Goal: Task Accomplishment & Management: Manage account settings

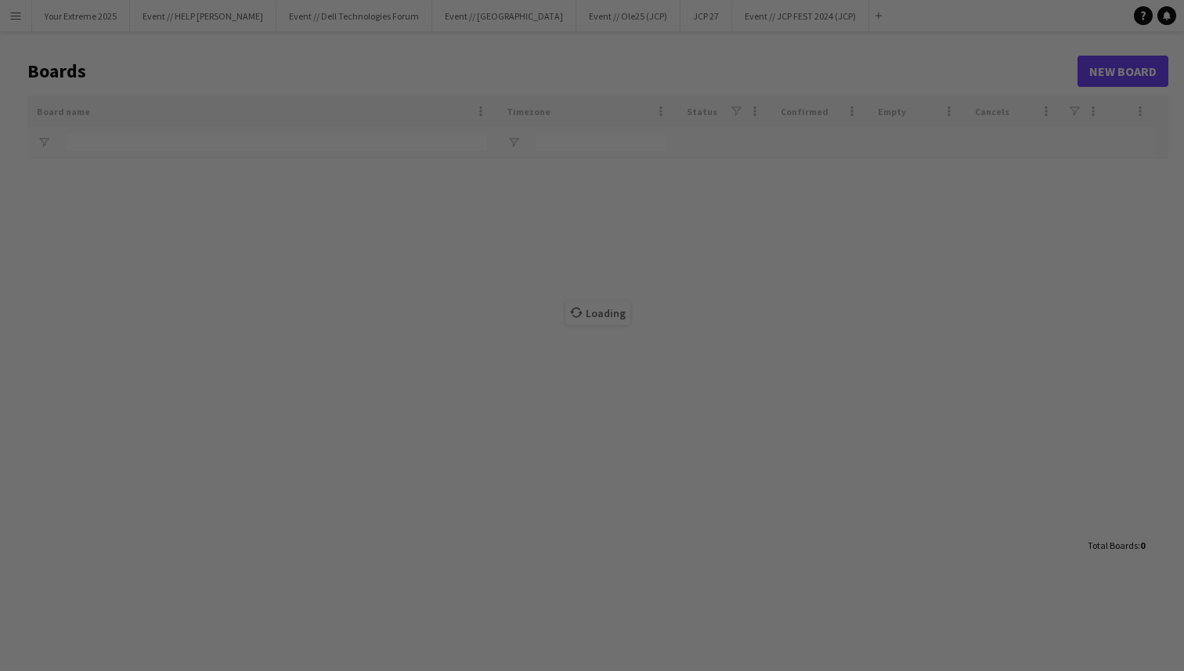
type input "***"
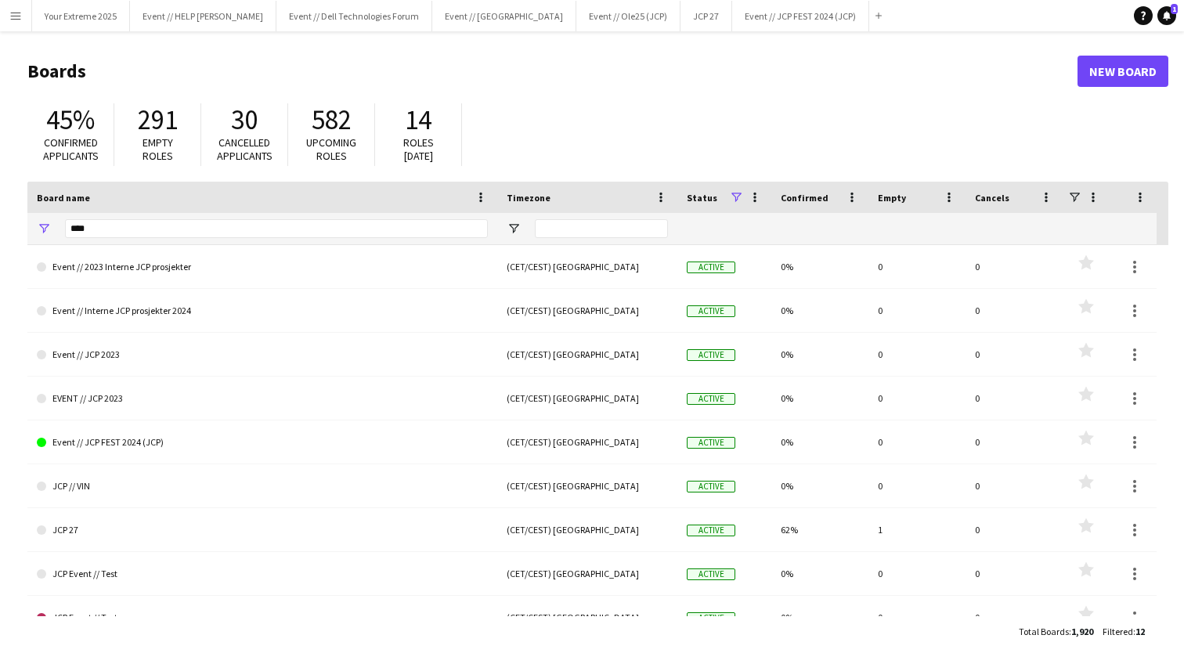
click at [583, 78] on h1 "Boards" at bounding box center [552, 71] width 1050 height 23
click at [78, 23] on button "Your Extreme 2025 Close" at bounding box center [81, 16] width 98 height 31
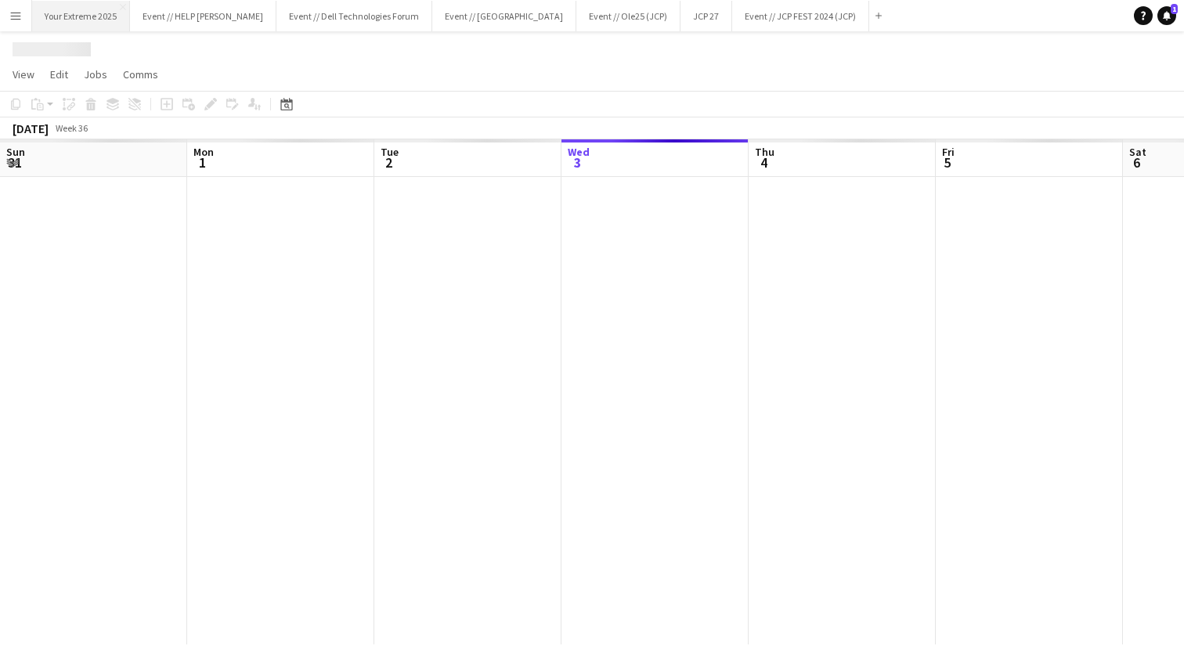
scroll to position [0, 374]
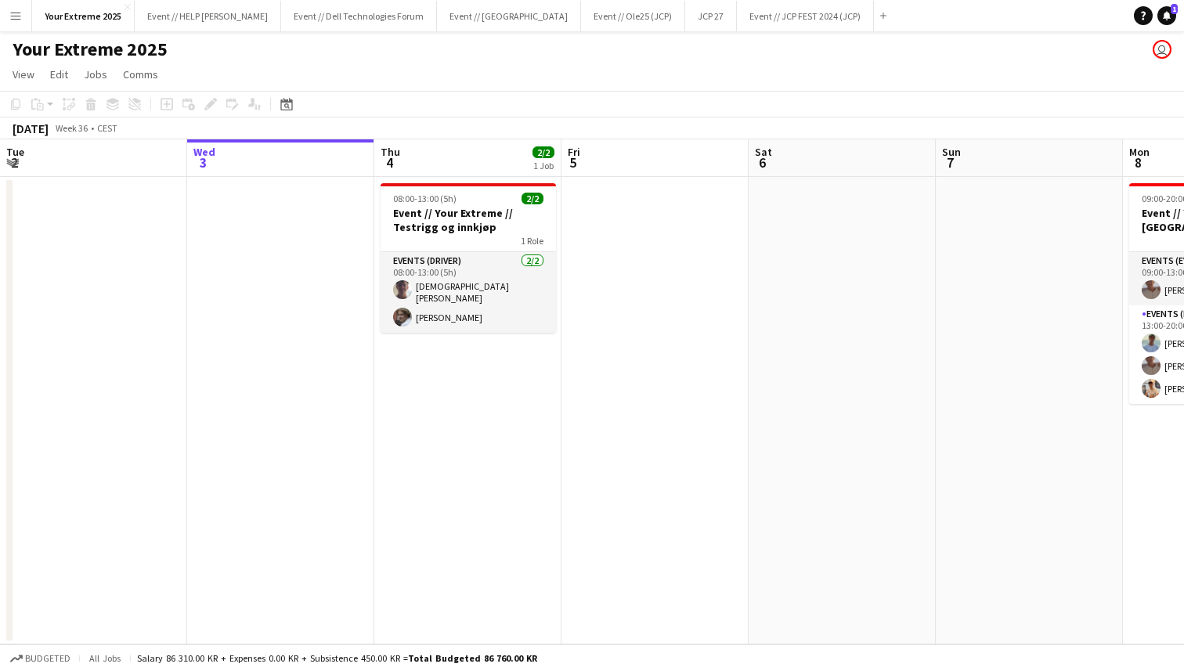
click at [686, 399] on app-date-cell at bounding box center [654, 410] width 187 height 467
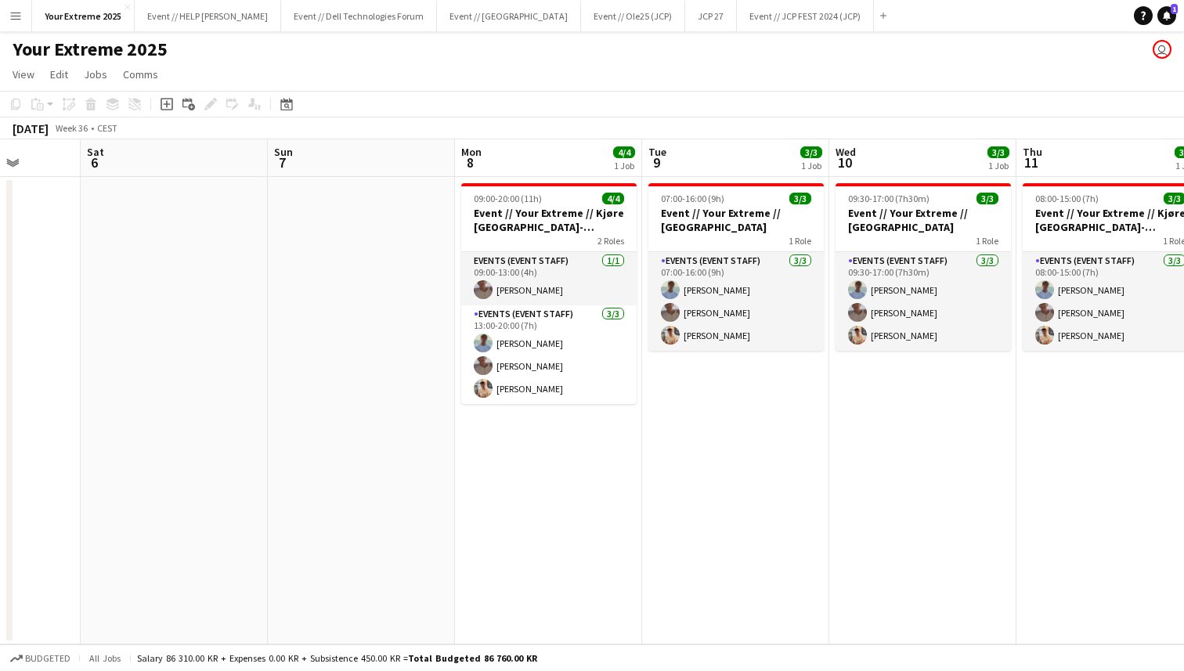
scroll to position [0, 674]
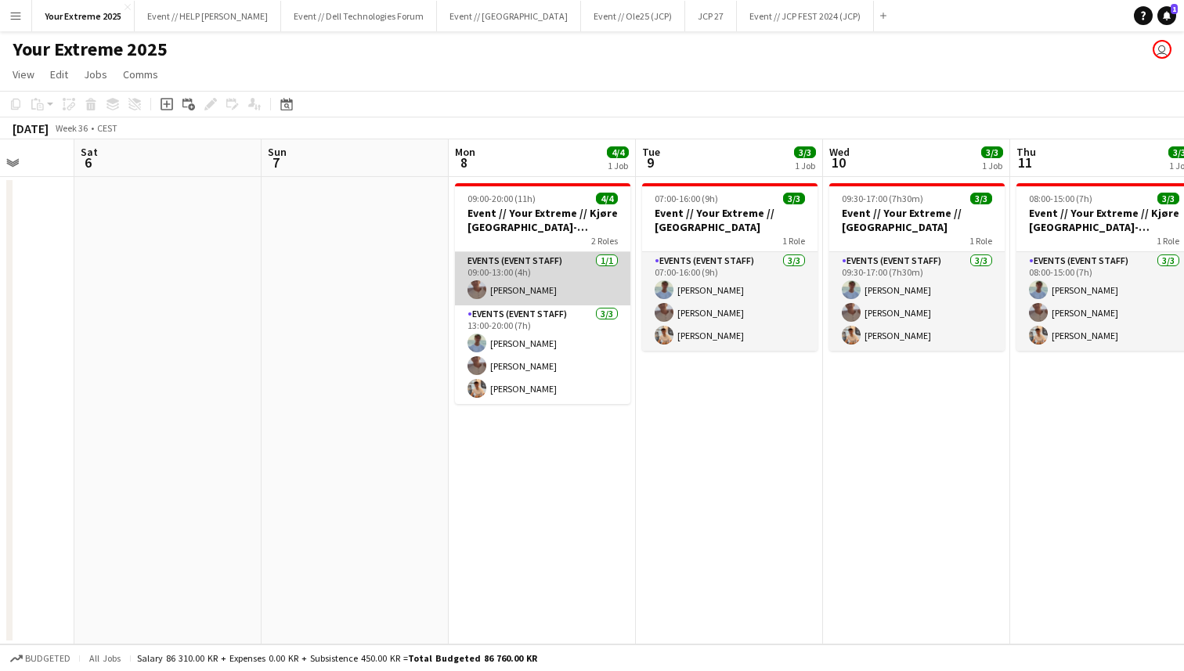
click at [526, 280] on app-card-role "Events (Event Staff) [DATE] 09:00-13:00 (4h) [PERSON_NAME]" at bounding box center [542, 278] width 175 height 53
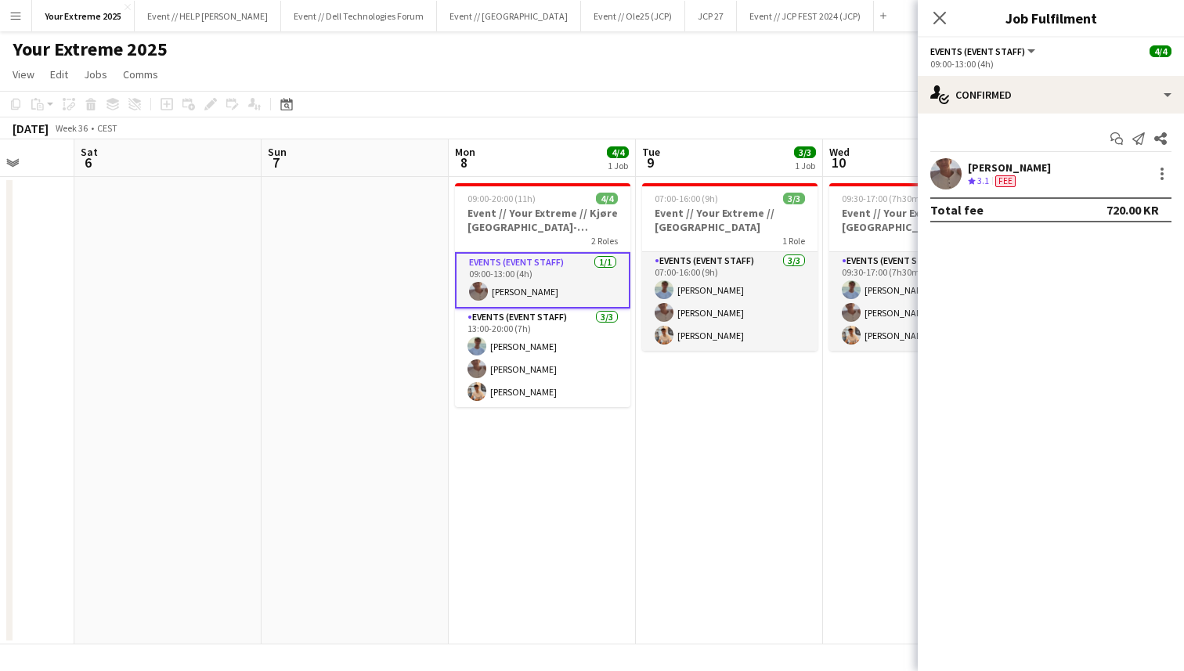
click at [377, 47] on div "Your Extreme 2025 user" at bounding box center [592, 46] width 1184 height 30
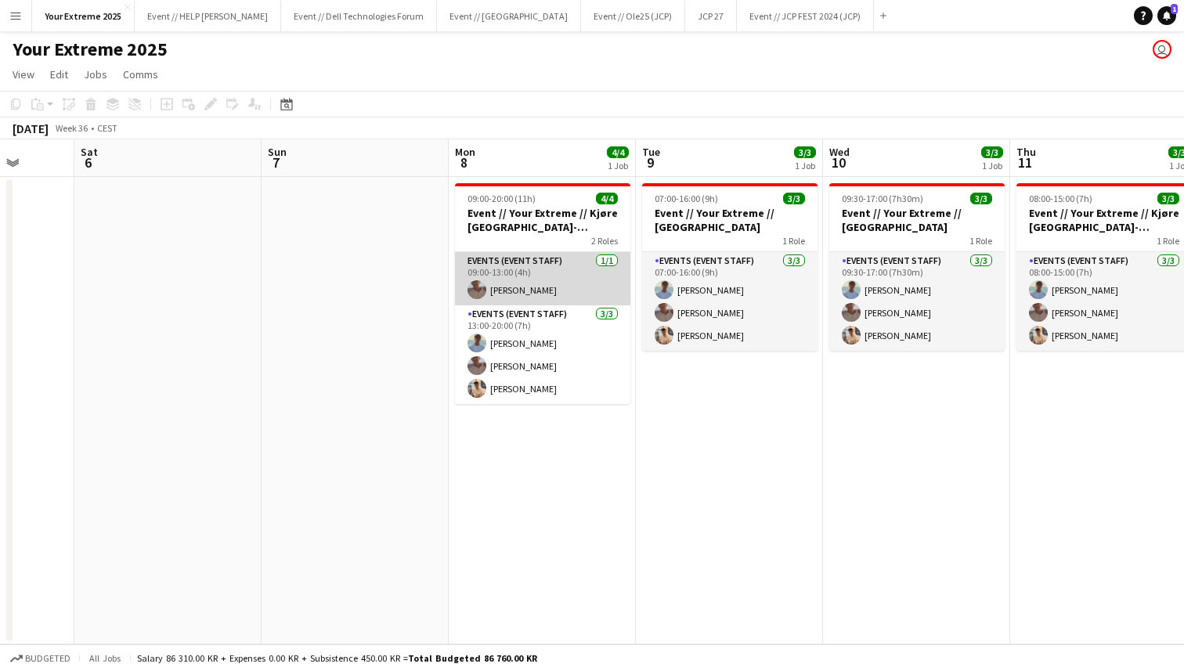
click at [507, 280] on app-card-role "Events (Event Staff) [DATE] 09:00-13:00 (4h) [PERSON_NAME]" at bounding box center [542, 278] width 175 height 53
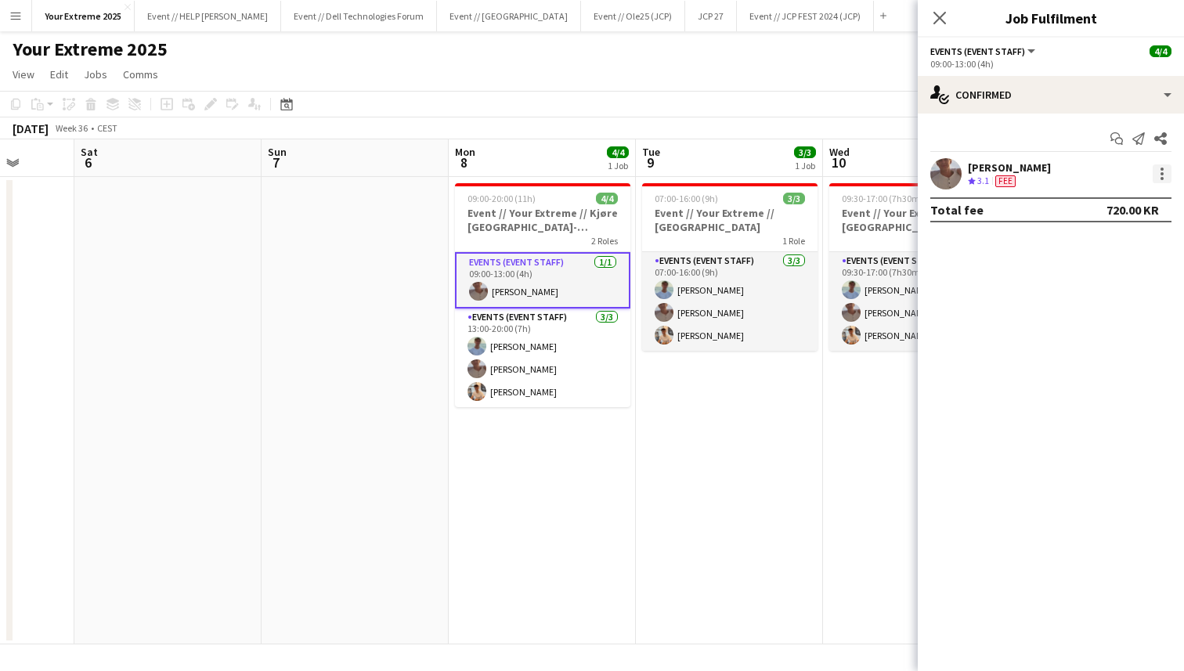
click at [1163, 176] on div at bounding box center [1161, 173] width 19 height 19
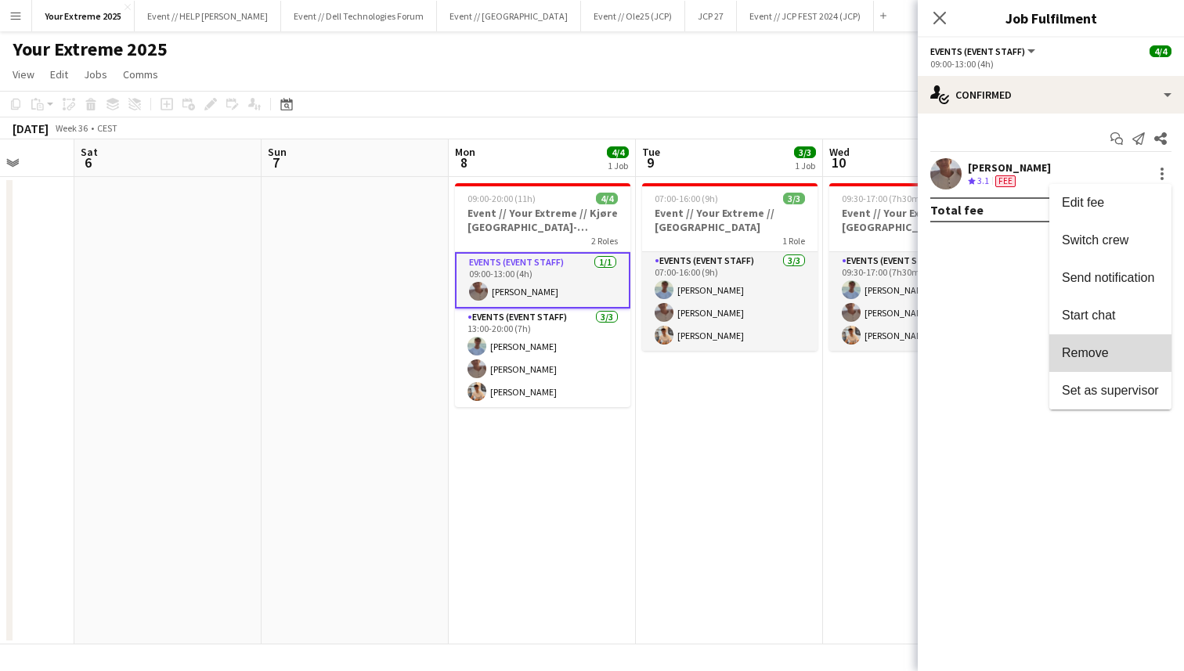
click at [1094, 352] on span "Remove" at bounding box center [1085, 352] width 47 height 13
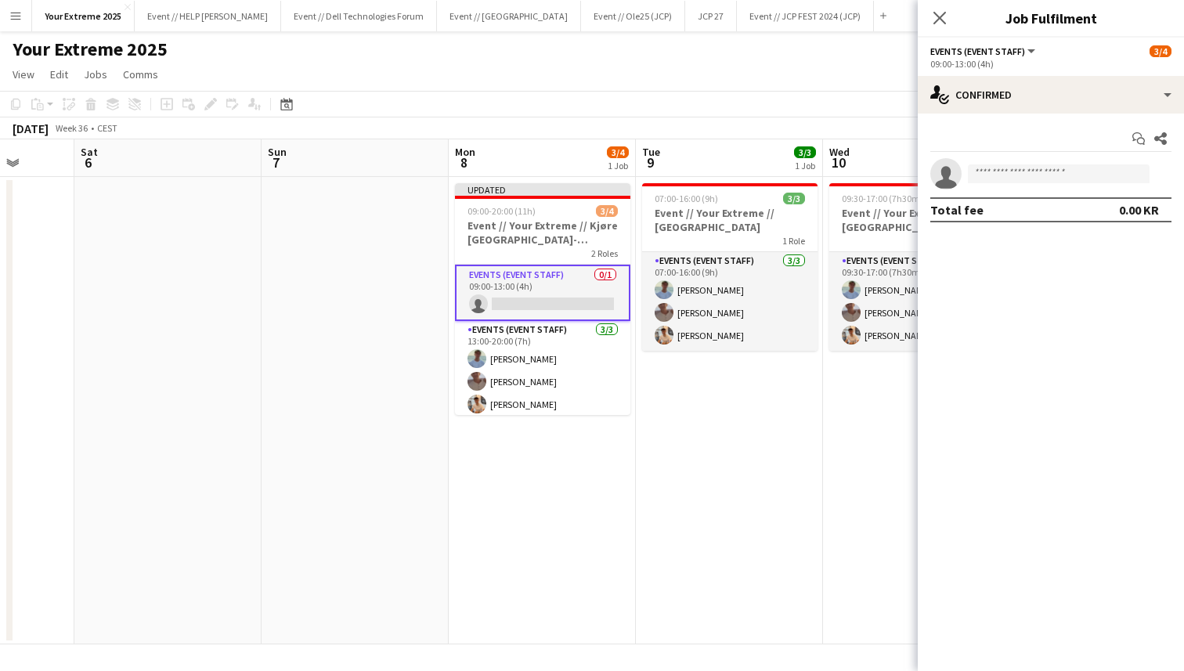
click at [372, 324] on app-date-cell at bounding box center [355, 410] width 187 height 467
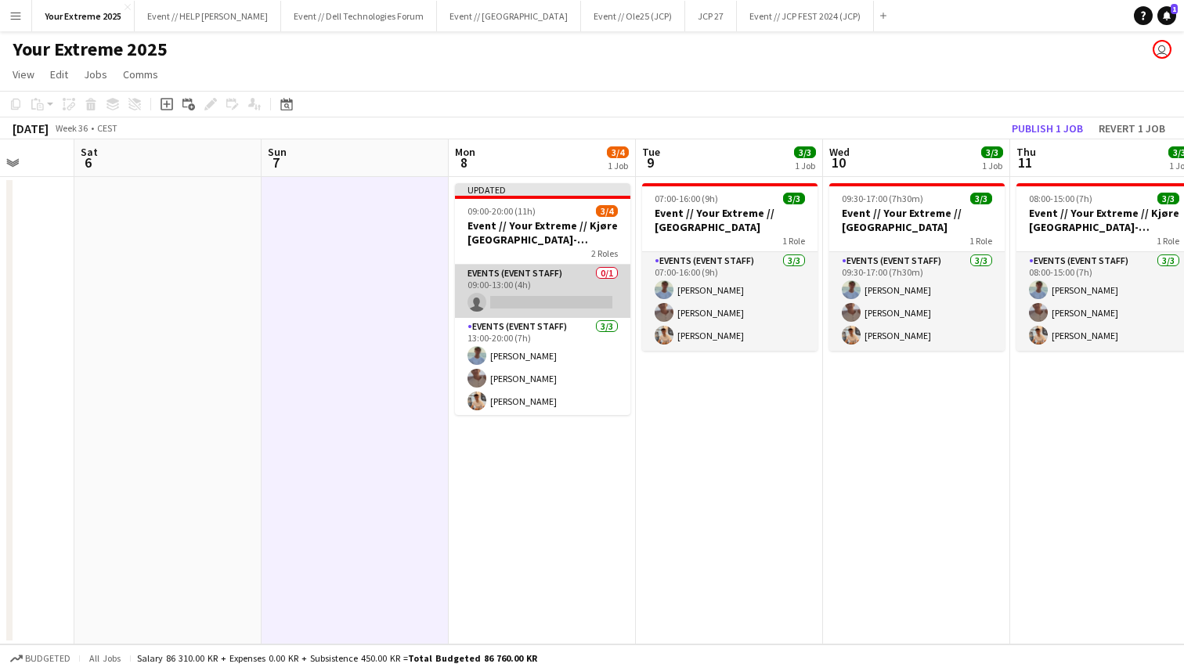
click at [519, 293] on app-card-role "Events (Event Staff) 0/1 09:00-13:00 (4h) single-neutral-actions" at bounding box center [542, 291] width 175 height 53
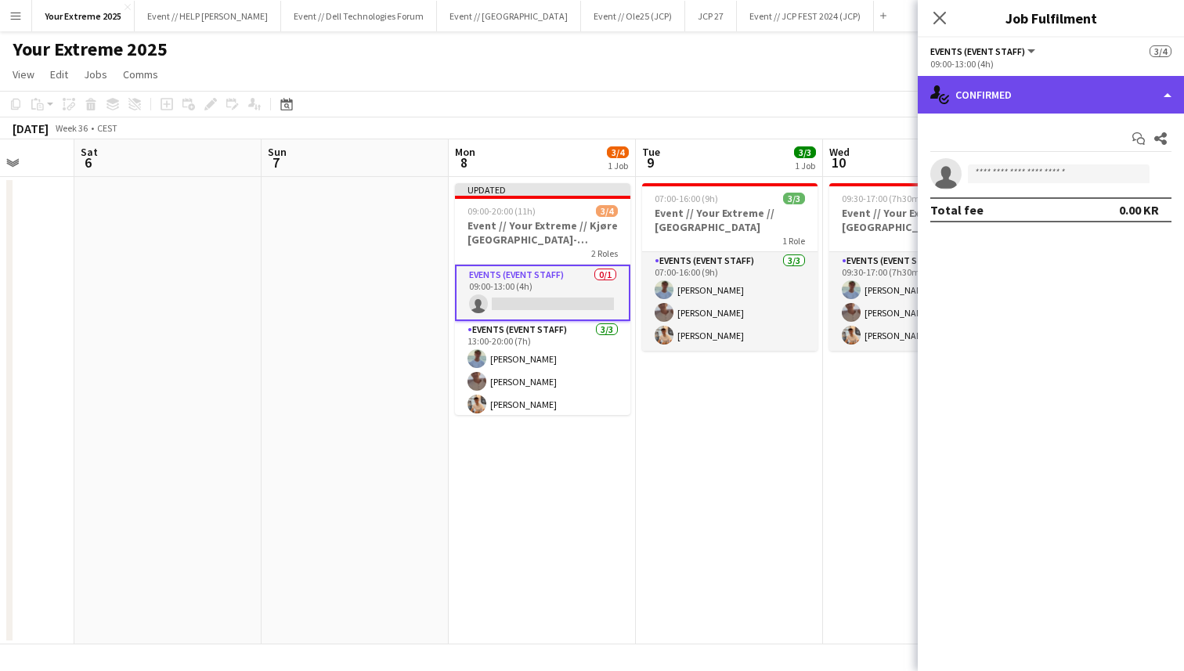
click at [1113, 95] on div "single-neutral-actions-check-2 Confirmed" at bounding box center [1051, 95] width 266 height 38
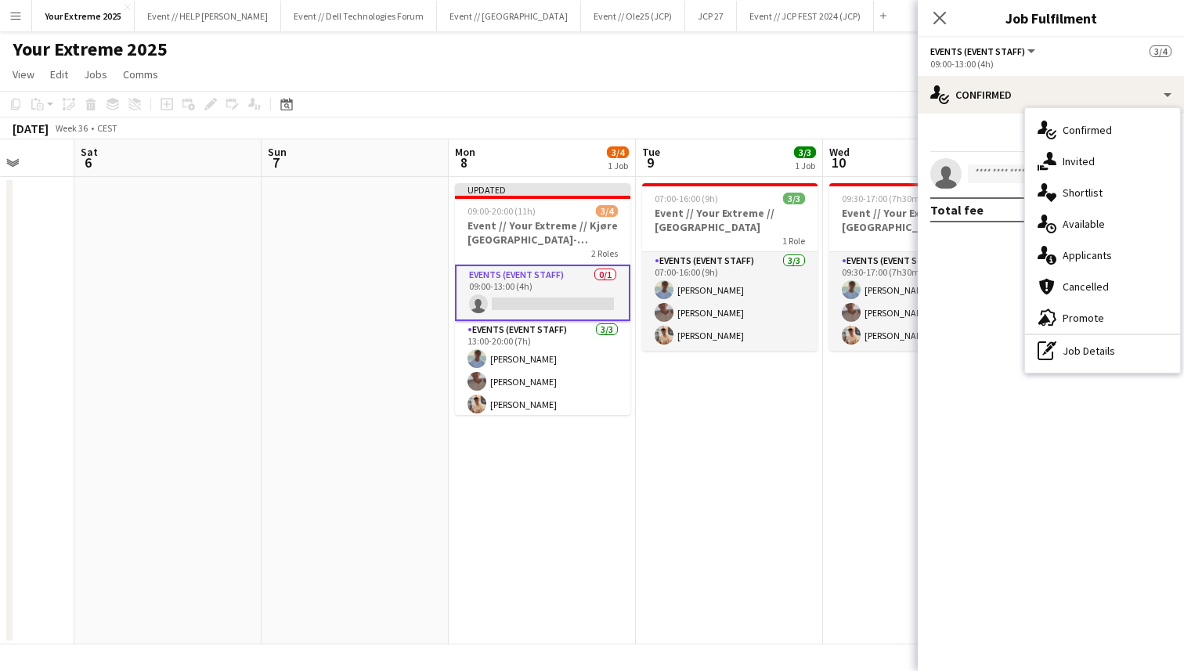
click at [1004, 305] on mat-expansion-panel "check Confirmed Start chat Share single-neutral-actions Total fee 0.00 KR" at bounding box center [1051, 392] width 266 height 557
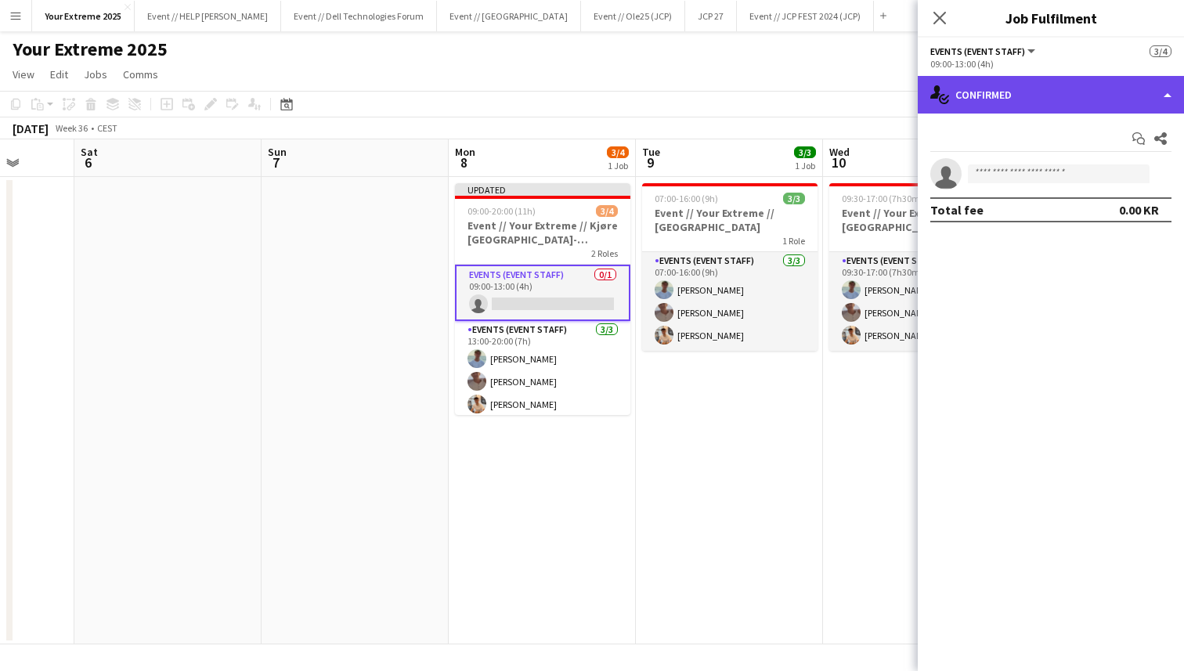
click at [1103, 89] on div "single-neutral-actions-check-2 Confirmed" at bounding box center [1051, 95] width 266 height 38
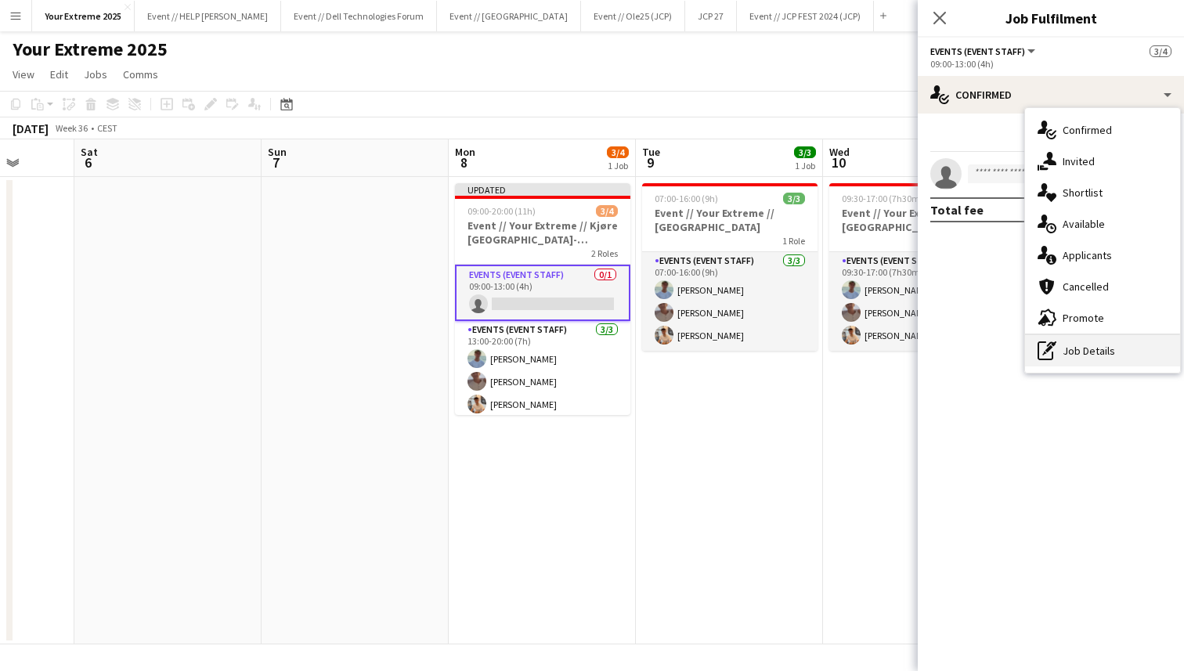
click at [1104, 348] on div "pen-write Job Details" at bounding box center [1102, 350] width 155 height 31
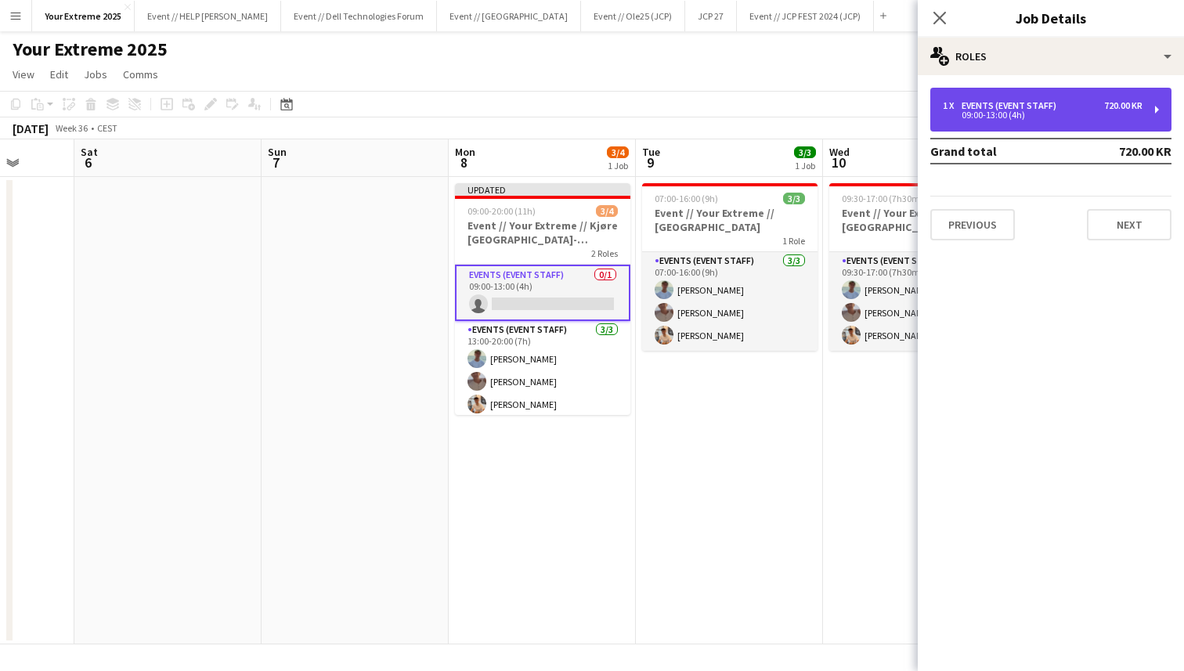
click at [1095, 118] on div "09:00-13:00 (4h)" at bounding box center [1043, 115] width 200 height 8
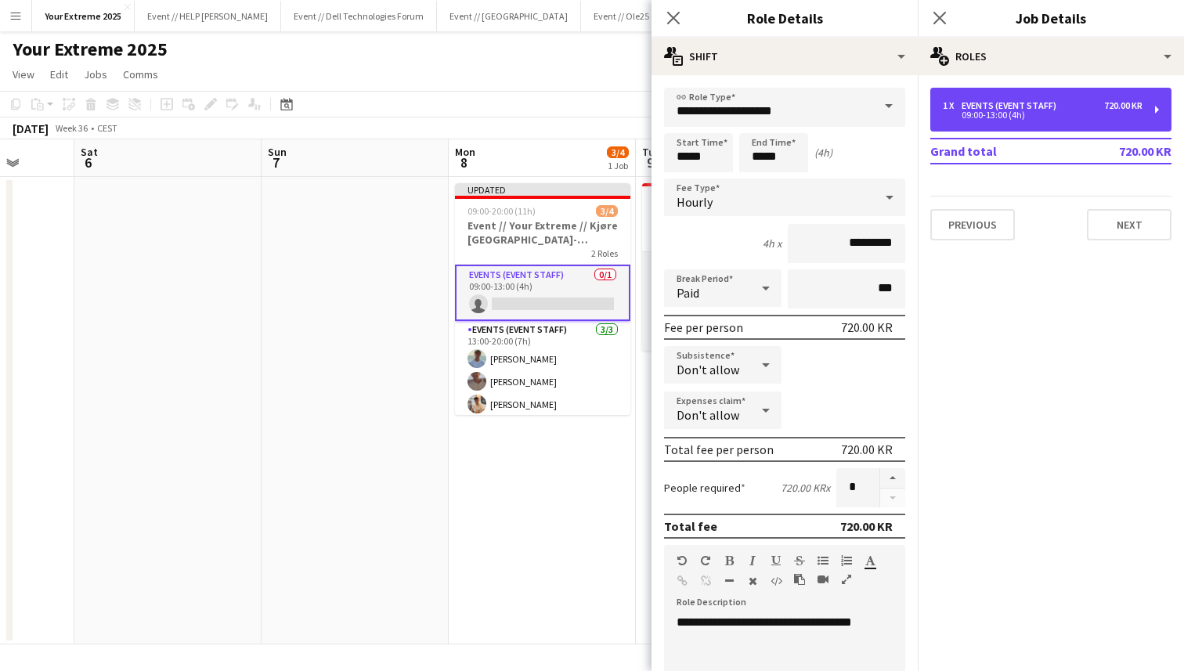
scroll to position [309, 0]
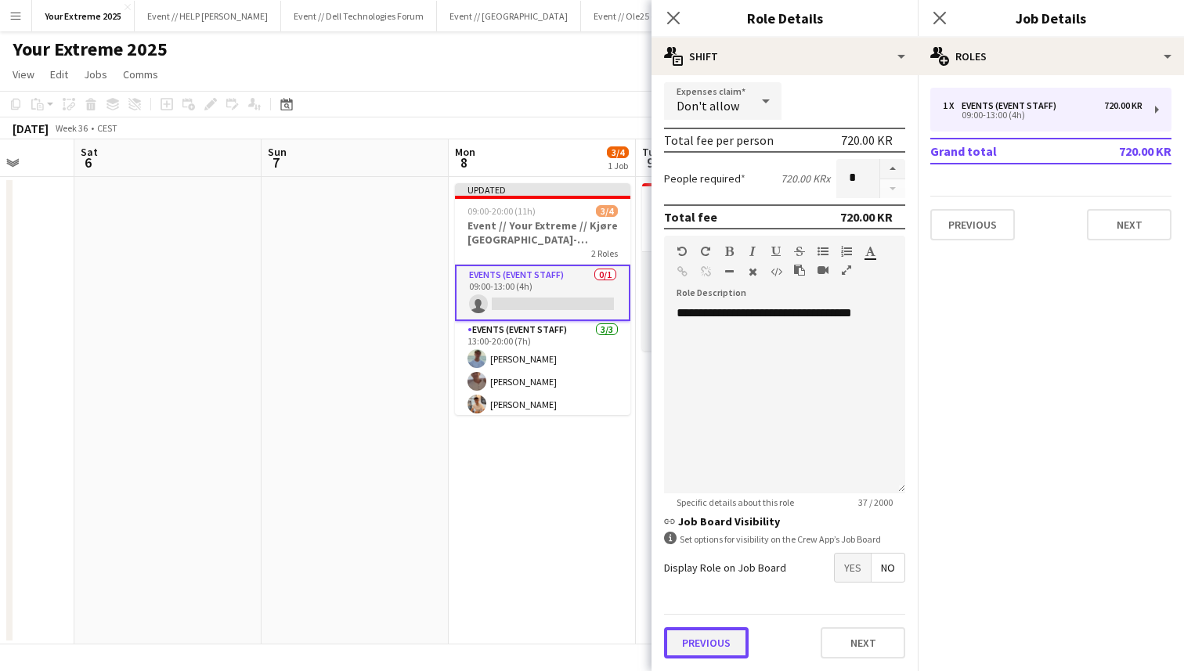
click at [718, 636] on button "Previous" at bounding box center [706, 642] width 85 height 31
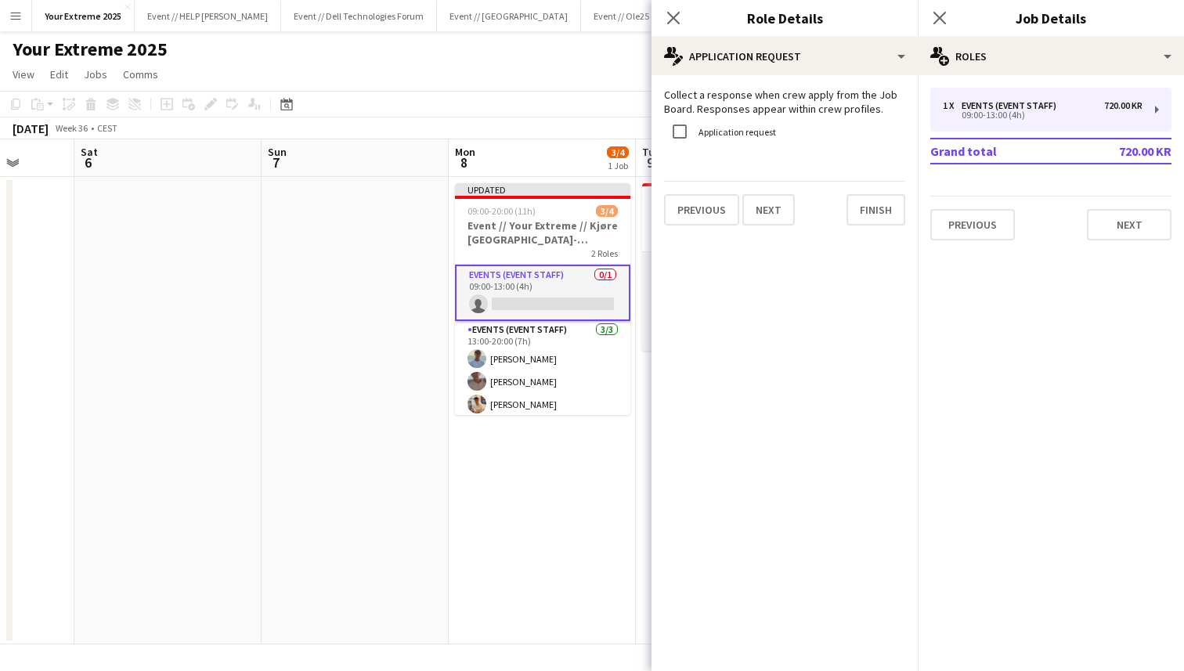
scroll to position [0, 0]
click at [541, 547] on app-date-cell "Updated 09:00-20:00 (11h) 3/4 Event // Your Extreme // Kjøre [GEOGRAPHIC_DATA]-…" at bounding box center [542, 410] width 187 height 467
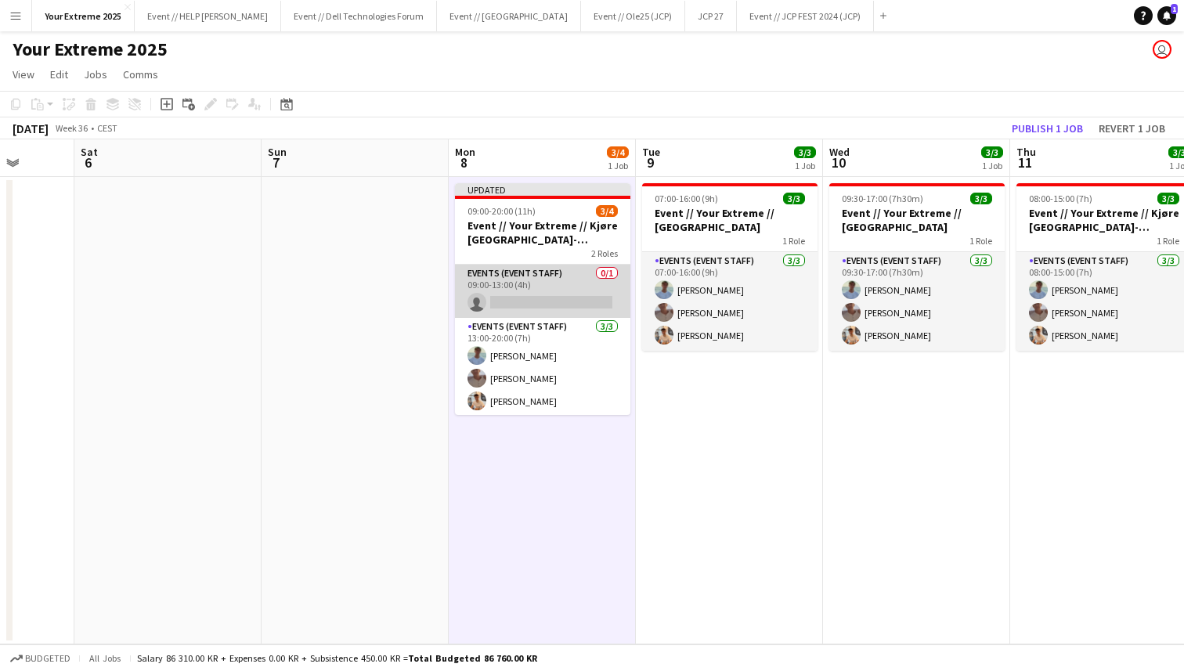
click at [516, 283] on app-card-role "Events (Event Staff) 0/1 09:00-13:00 (4h) single-neutral-actions" at bounding box center [542, 291] width 175 height 53
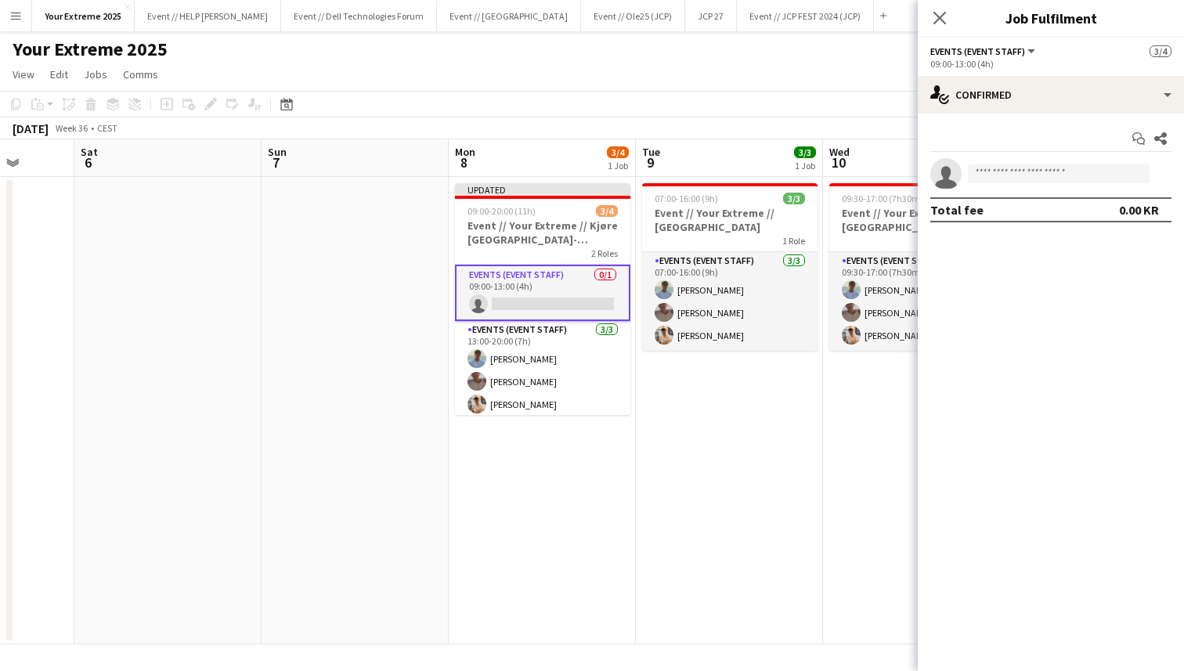
click at [331, 388] on app-date-cell at bounding box center [355, 410] width 187 height 467
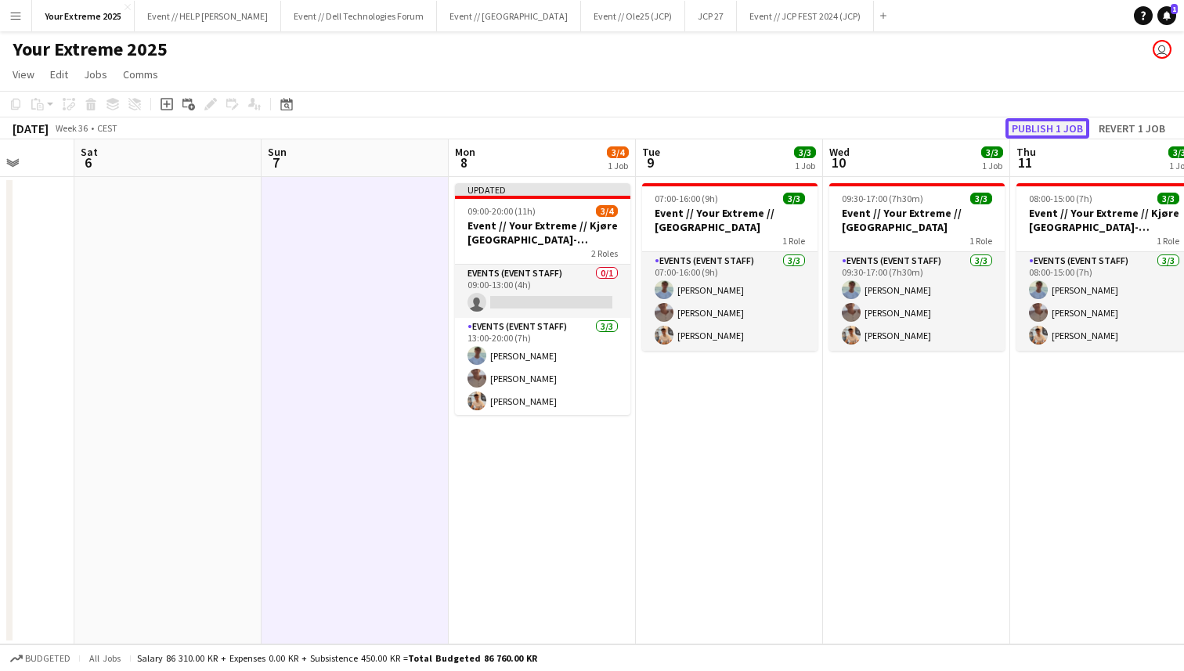
click at [1049, 128] on button "Publish 1 job" at bounding box center [1047, 128] width 84 height 20
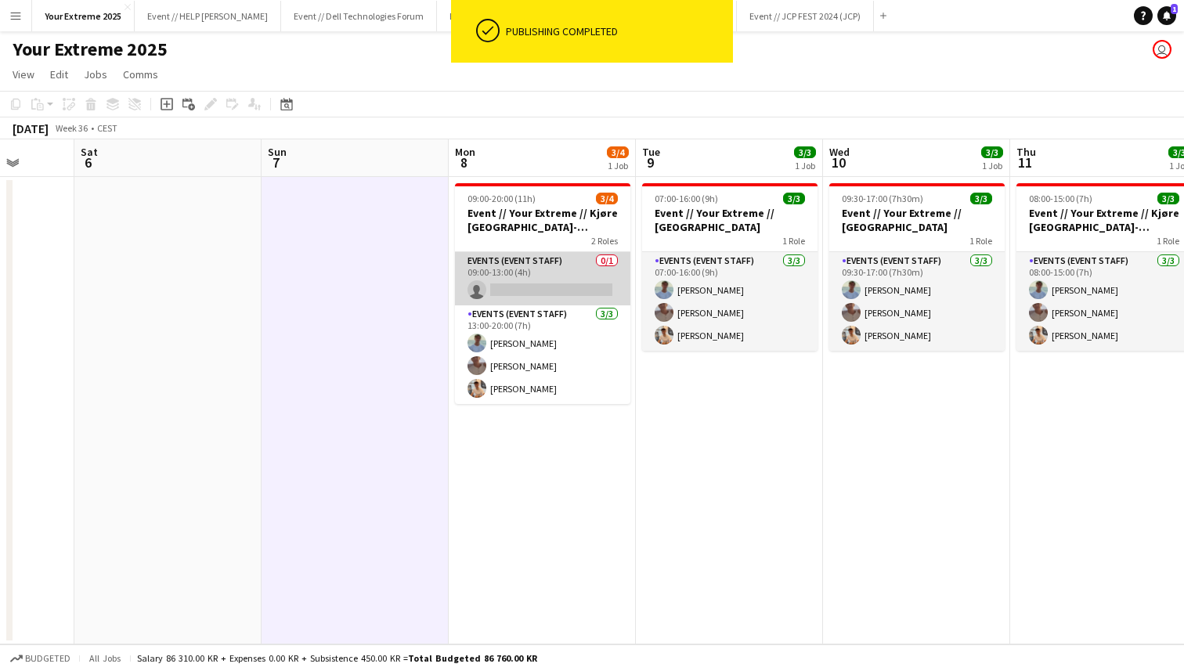
click at [524, 277] on app-card-role "Events (Event Staff) 0/1 09:00-13:00 (4h) single-neutral-actions" at bounding box center [542, 278] width 175 height 53
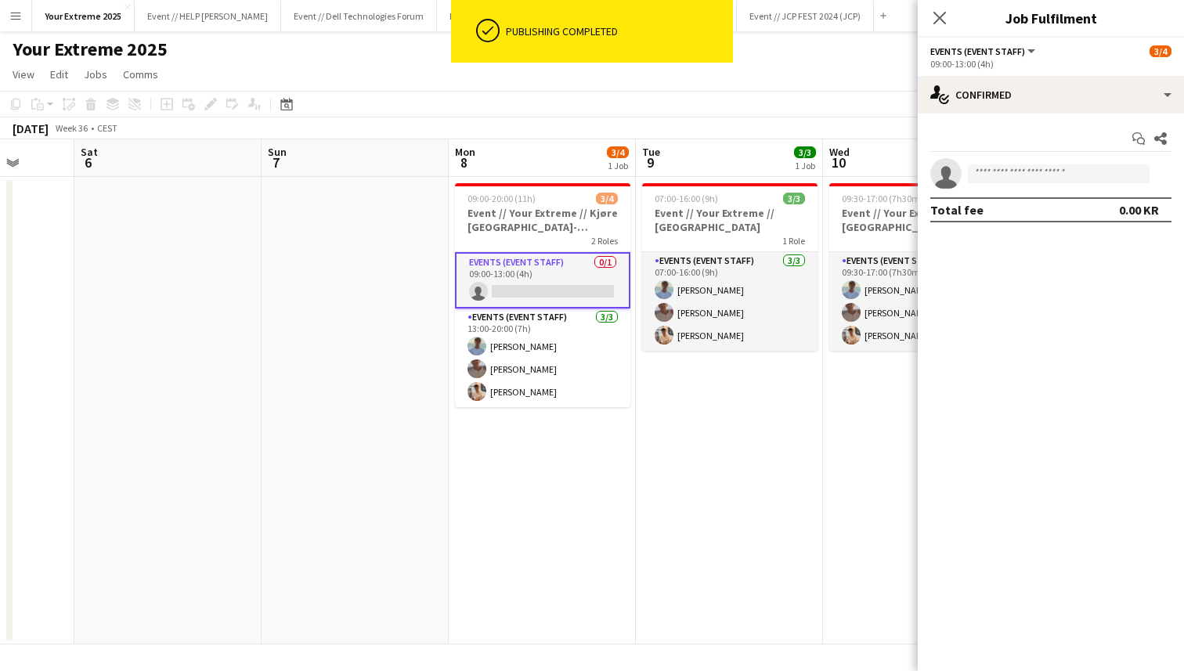
click at [289, 246] on app-date-cell at bounding box center [355, 410] width 187 height 467
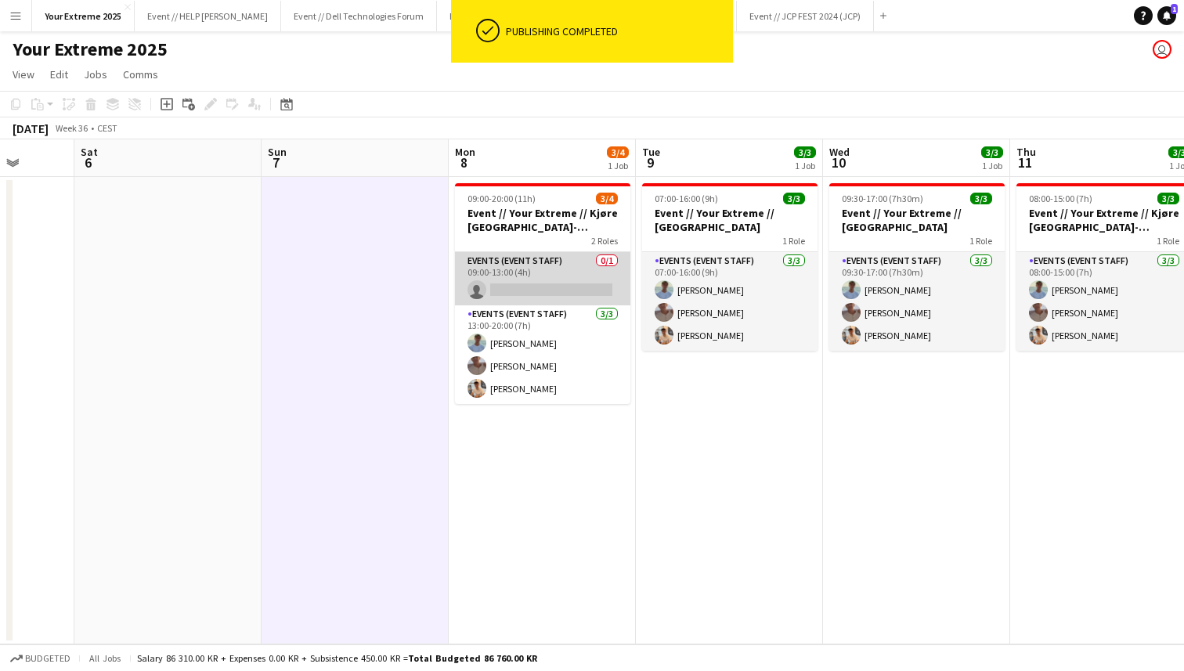
click at [506, 266] on app-card-role "Events (Event Staff) 0/1 09:00-13:00 (4h) single-neutral-actions" at bounding box center [542, 278] width 175 height 53
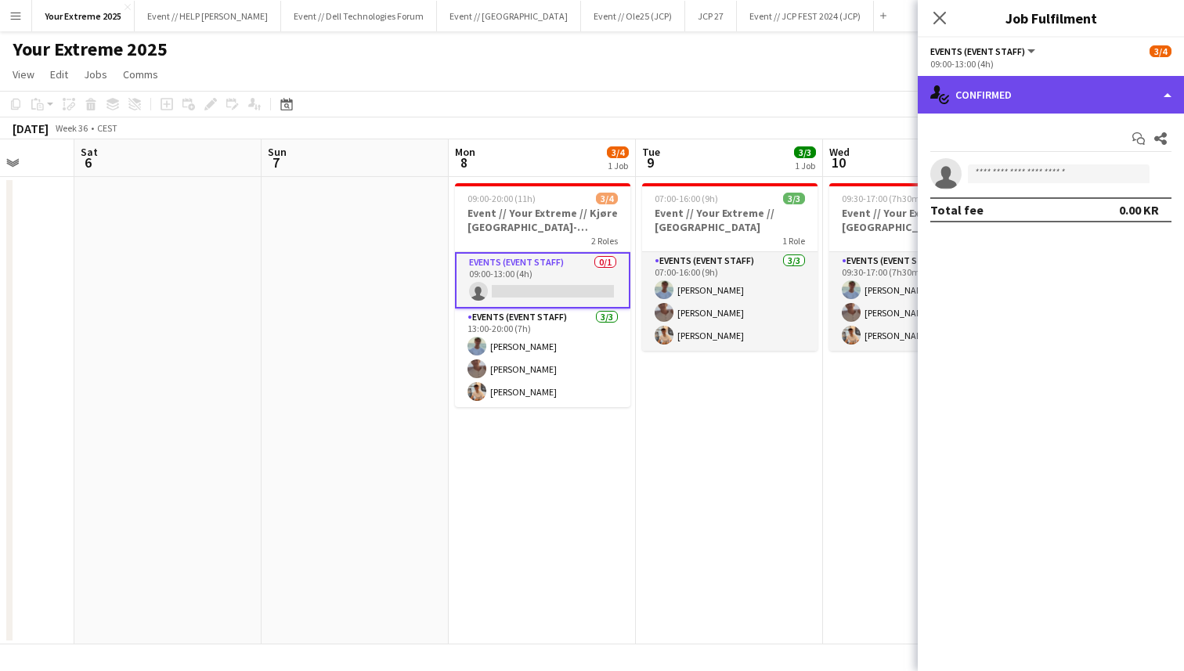
click at [1071, 101] on div "single-neutral-actions-check-2 Confirmed" at bounding box center [1051, 95] width 266 height 38
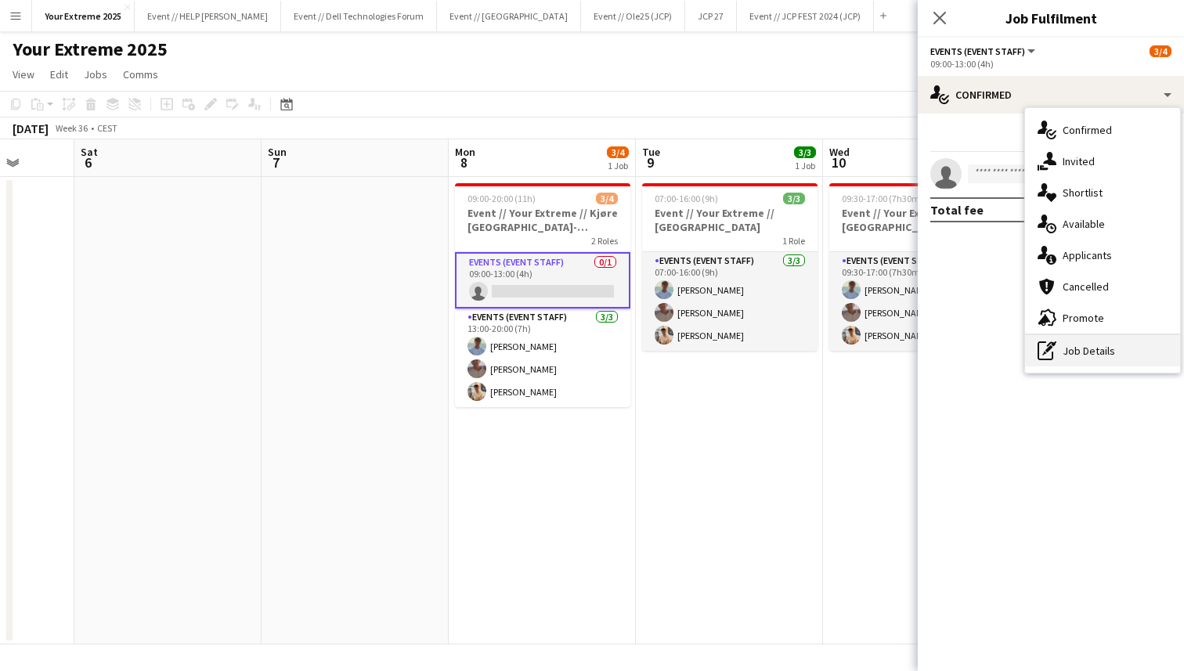
click at [1115, 358] on div "pen-write Job Details" at bounding box center [1102, 350] width 155 height 31
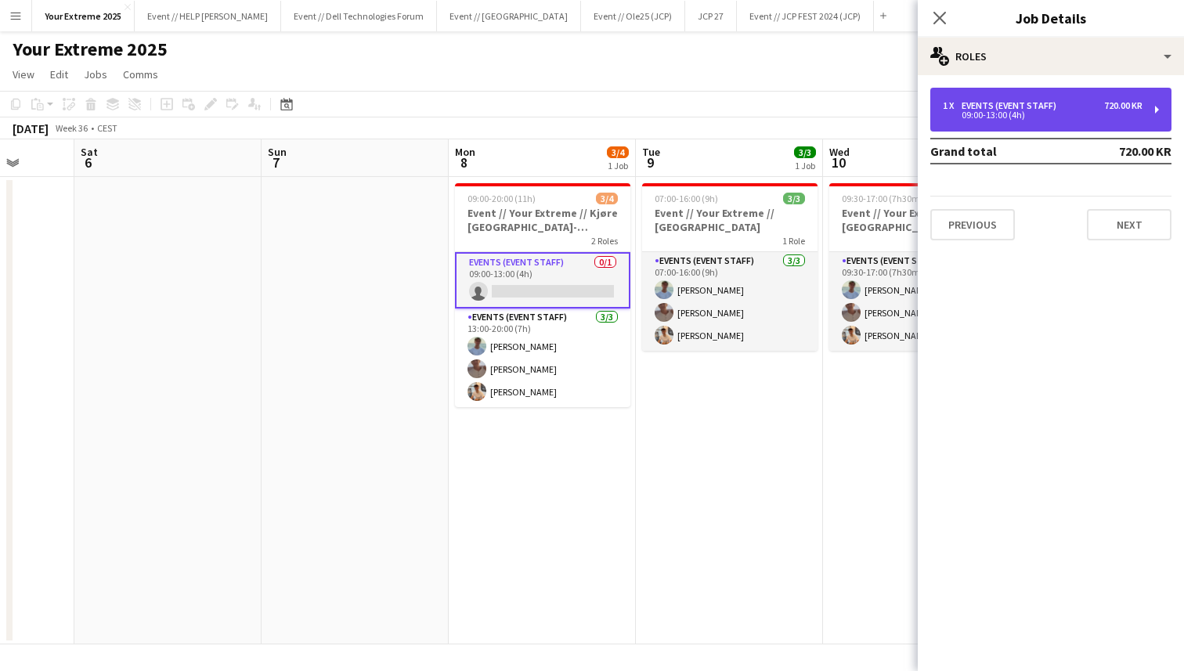
click at [1022, 102] on div "Events (Event Staff)" at bounding box center [1011, 105] width 101 height 11
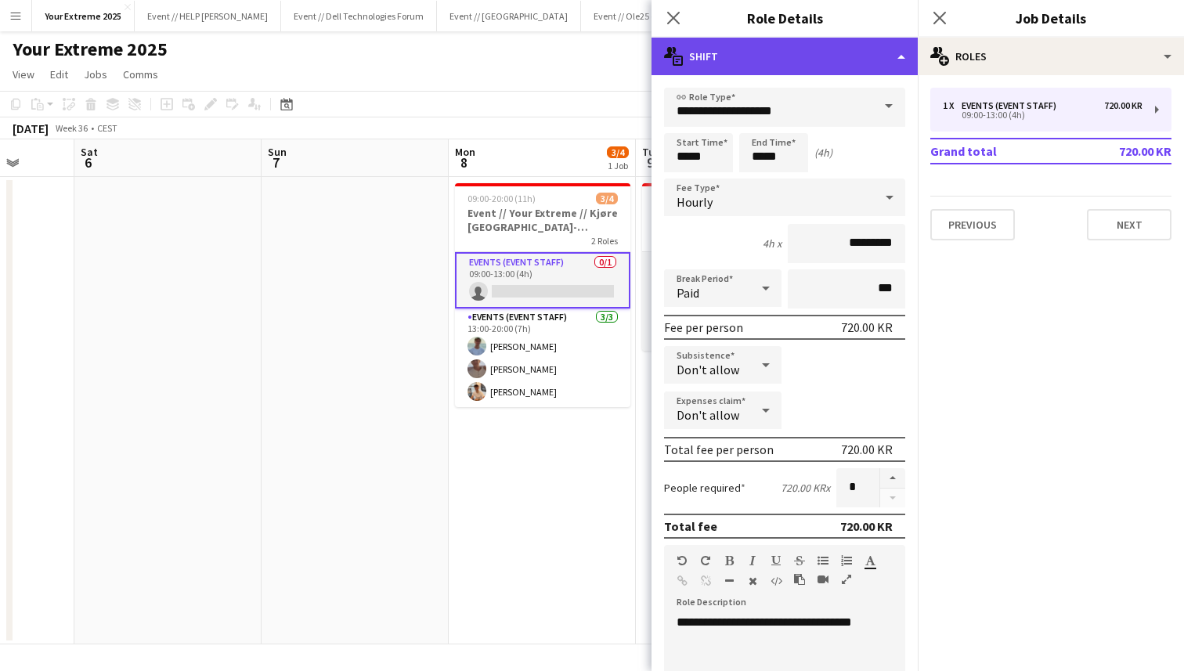
click at [885, 43] on div "multiple-actions-text Shift" at bounding box center [784, 57] width 266 height 38
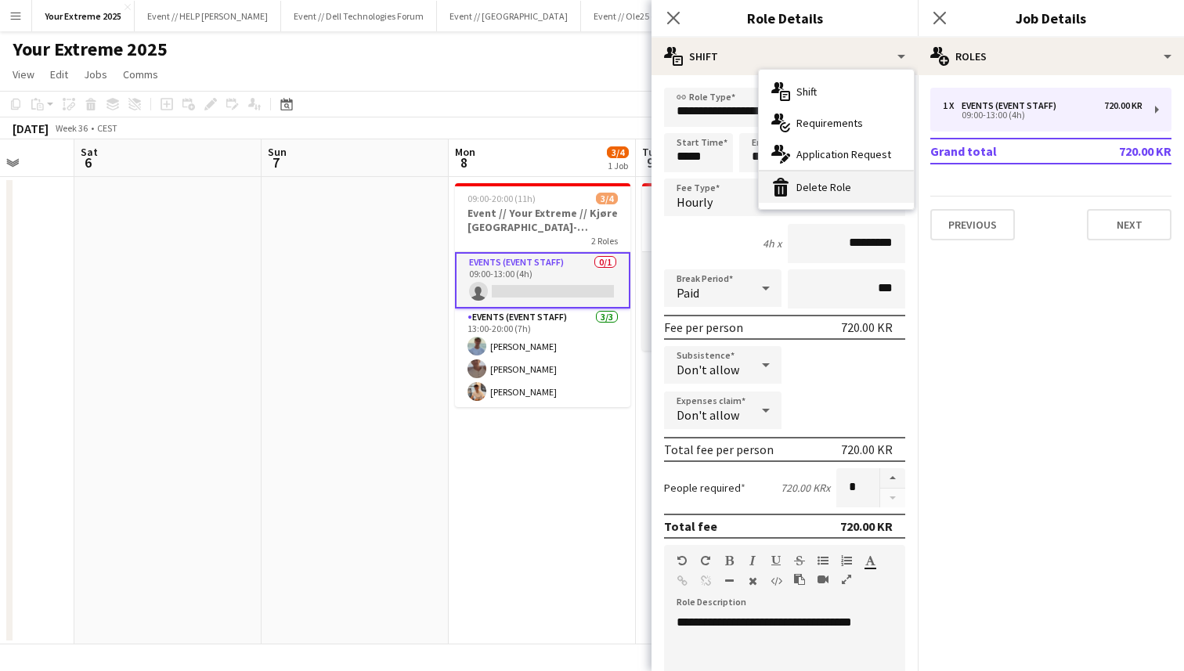
click at [835, 181] on div "bin-2 Delete Role" at bounding box center [836, 186] width 155 height 31
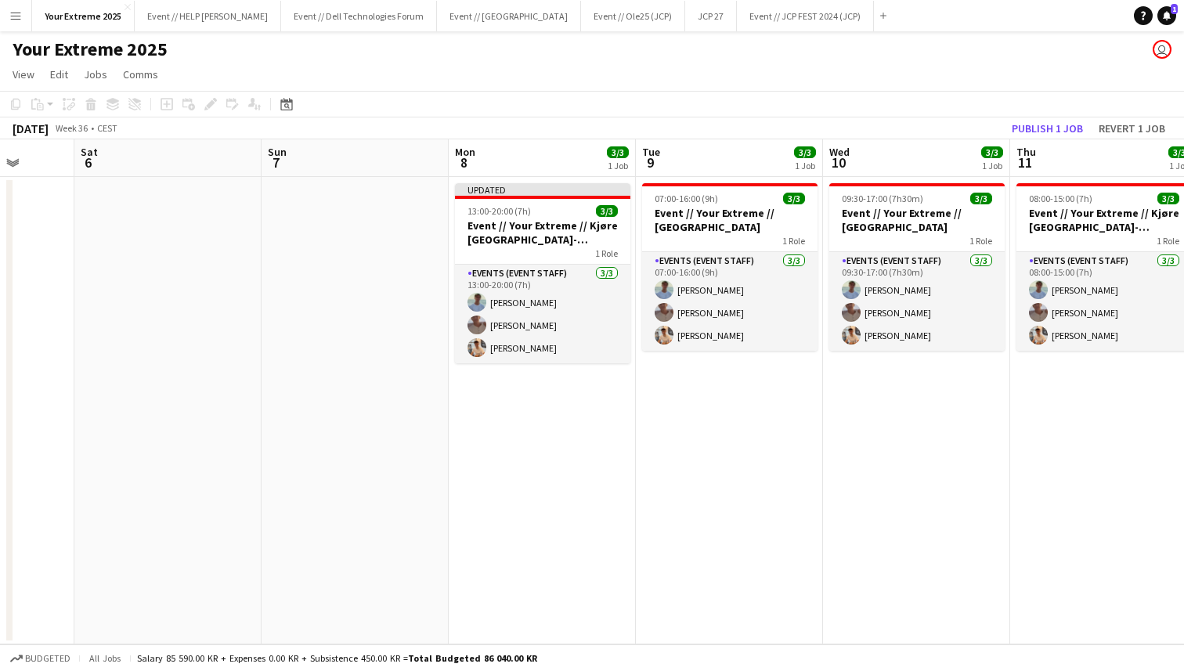
click at [375, 335] on app-date-cell at bounding box center [355, 410] width 187 height 467
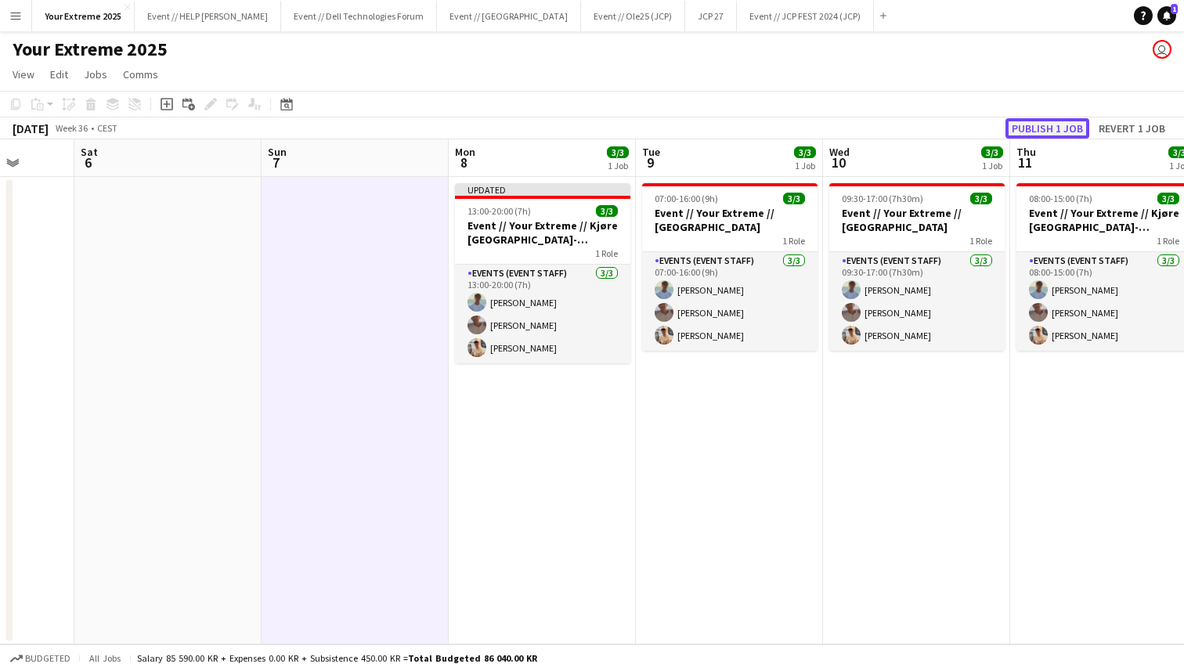
click at [1047, 124] on button "Publish 1 job" at bounding box center [1047, 128] width 84 height 20
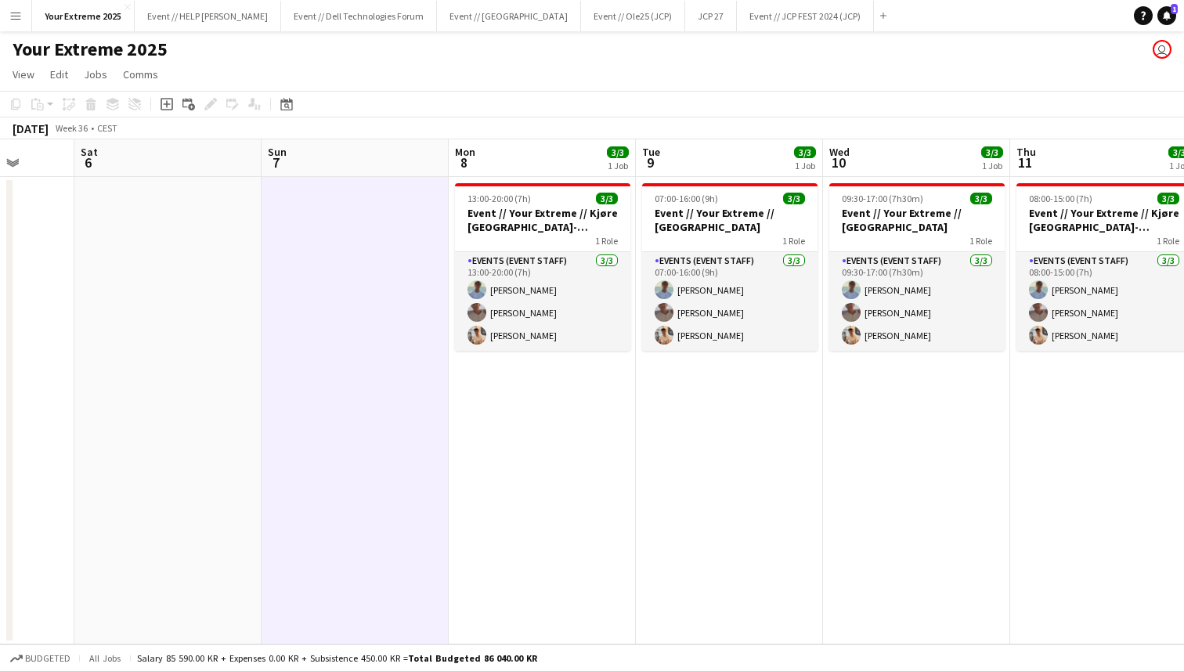
click at [179, 337] on app-date-cell at bounding box center [167, 410] width 187 height 467
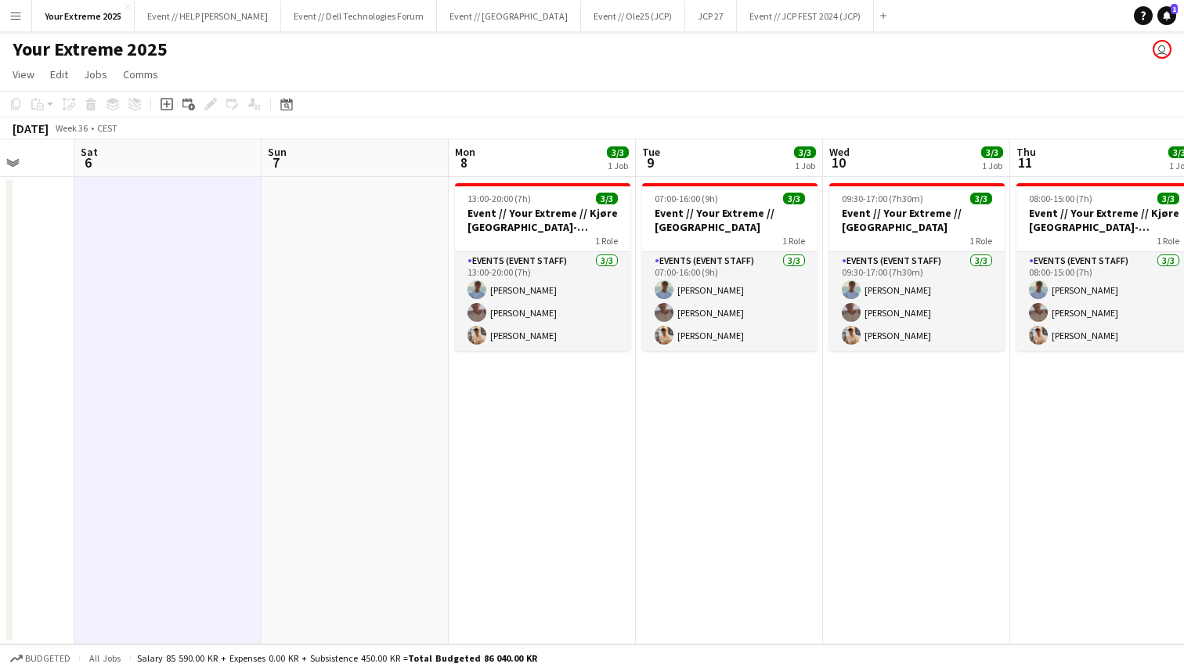
click at [413, 308] on app-date-cell at bounding box center [355, 410] width 187 height 467
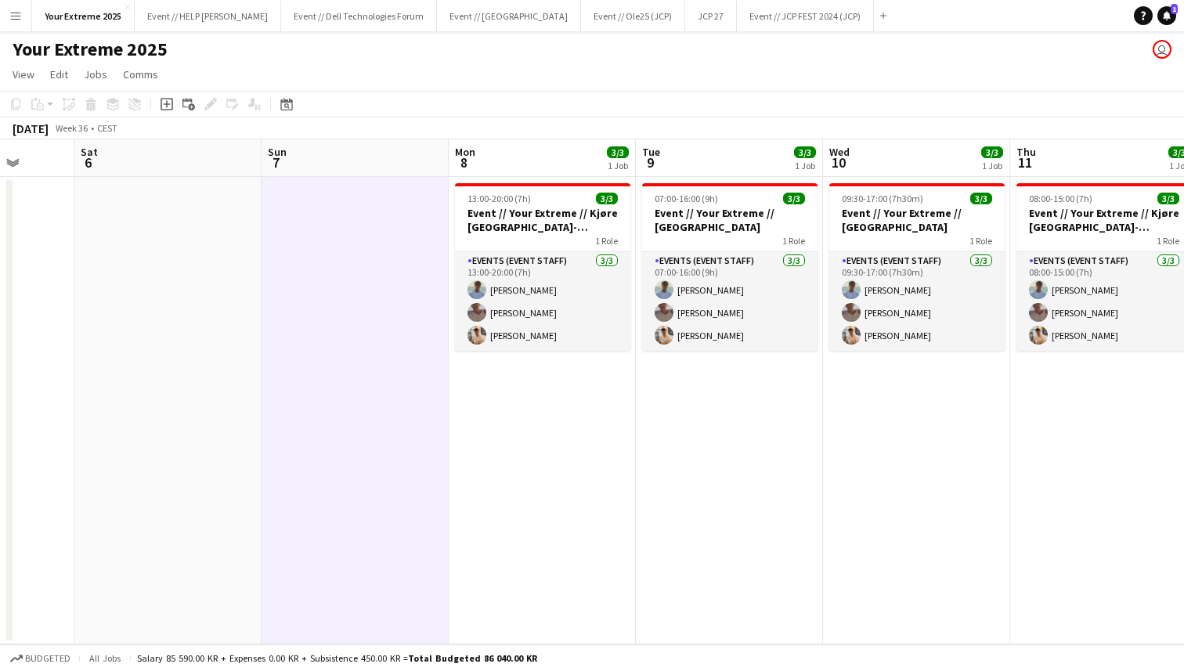
click at [335, 308] on app-date-cell at bounding box center [355, 410] width 187 height 467
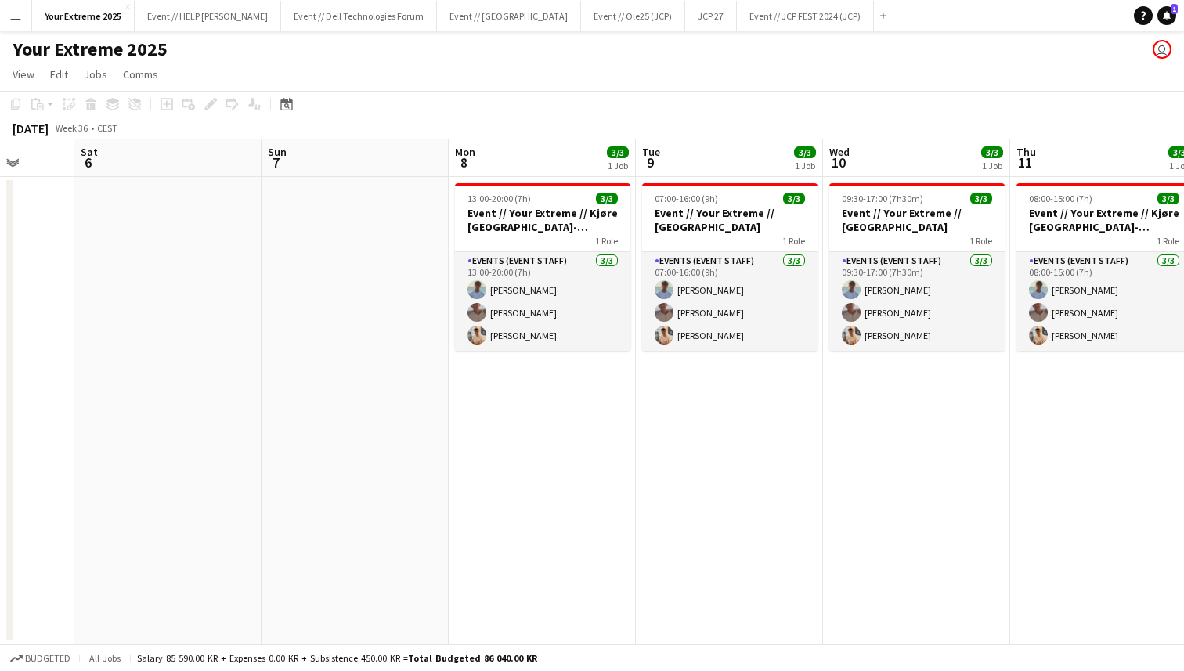
click at [331, 407] on app-date-cell at bounding box center [355, 410] width 187 height 467
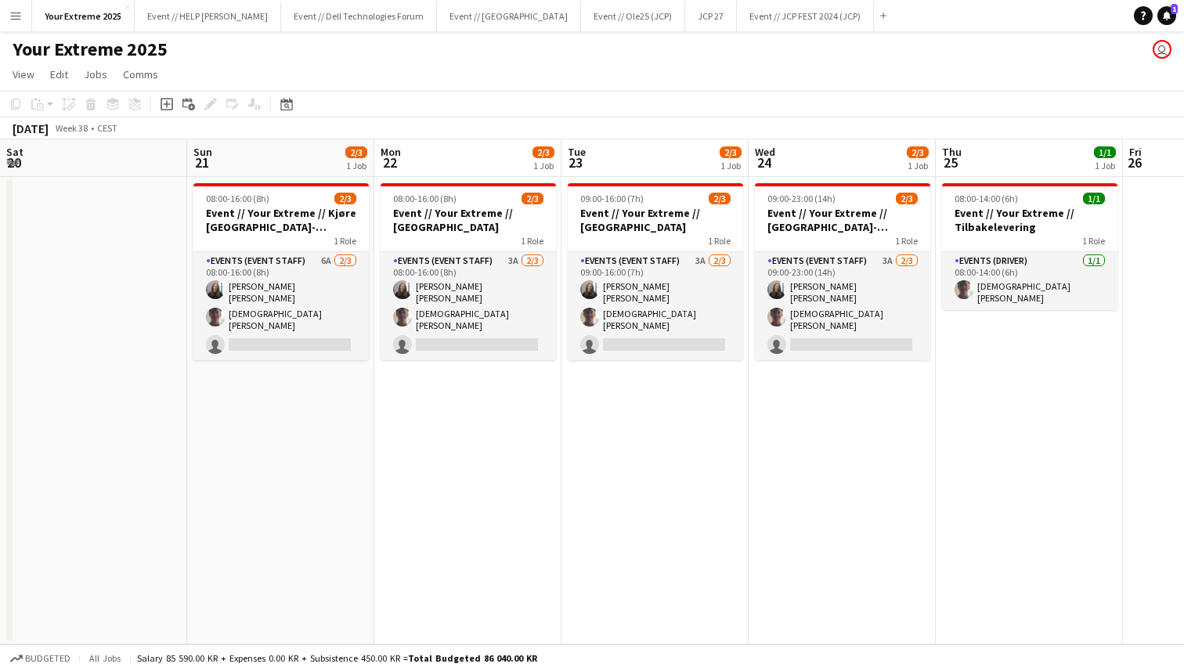
scroll to position [0, 615]
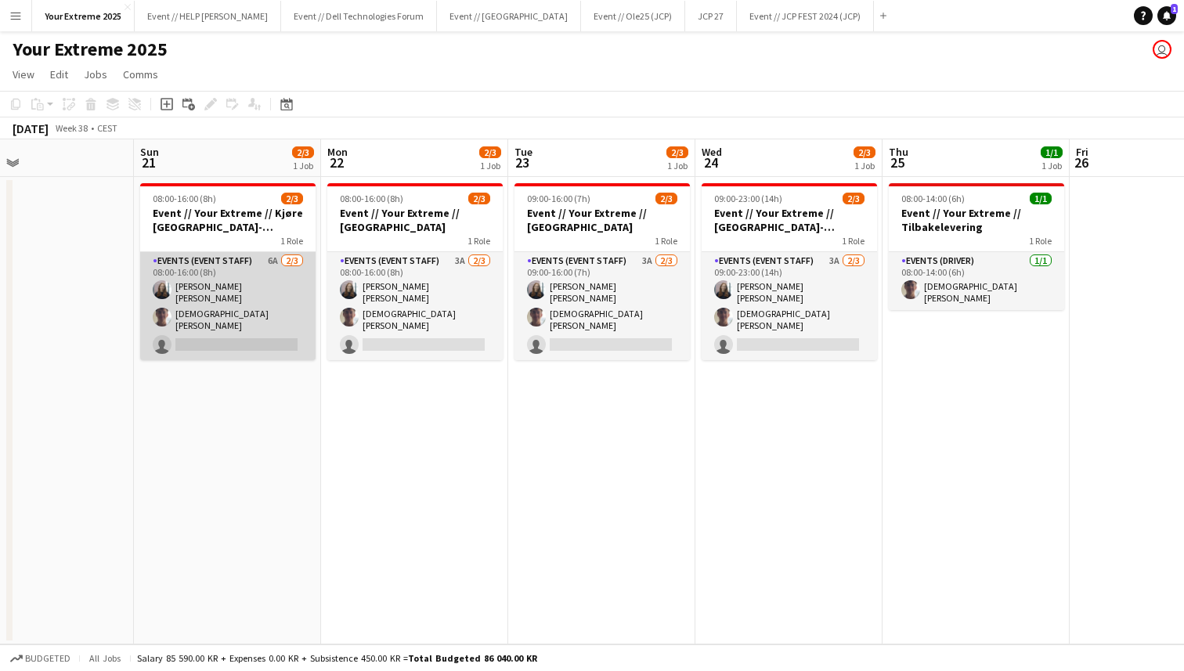
click at [218, 334] on app-card-role "Events (Event Staff) 6A [DATE] 08:00-16:00 (8h) [PERSON_NAME] [PERSON_NAME] sin…" at bounding box center [227, 306] width 175 height 108
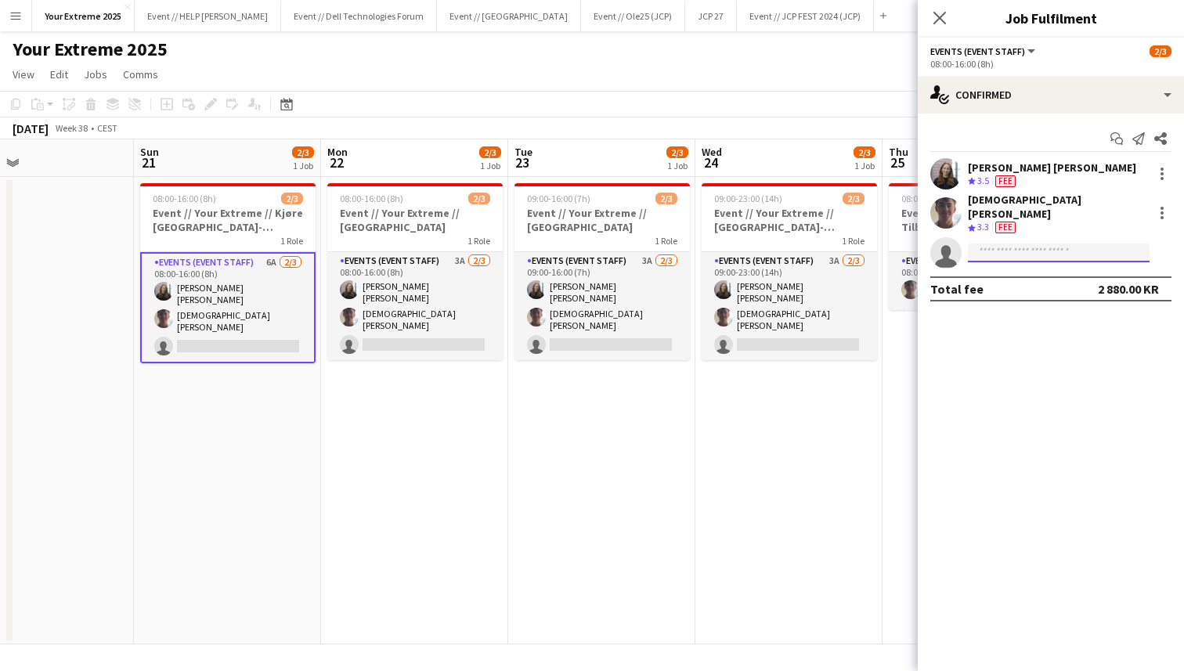
click at [1076, 243] on input at bounding box center [1059, 252] width 182 height 19
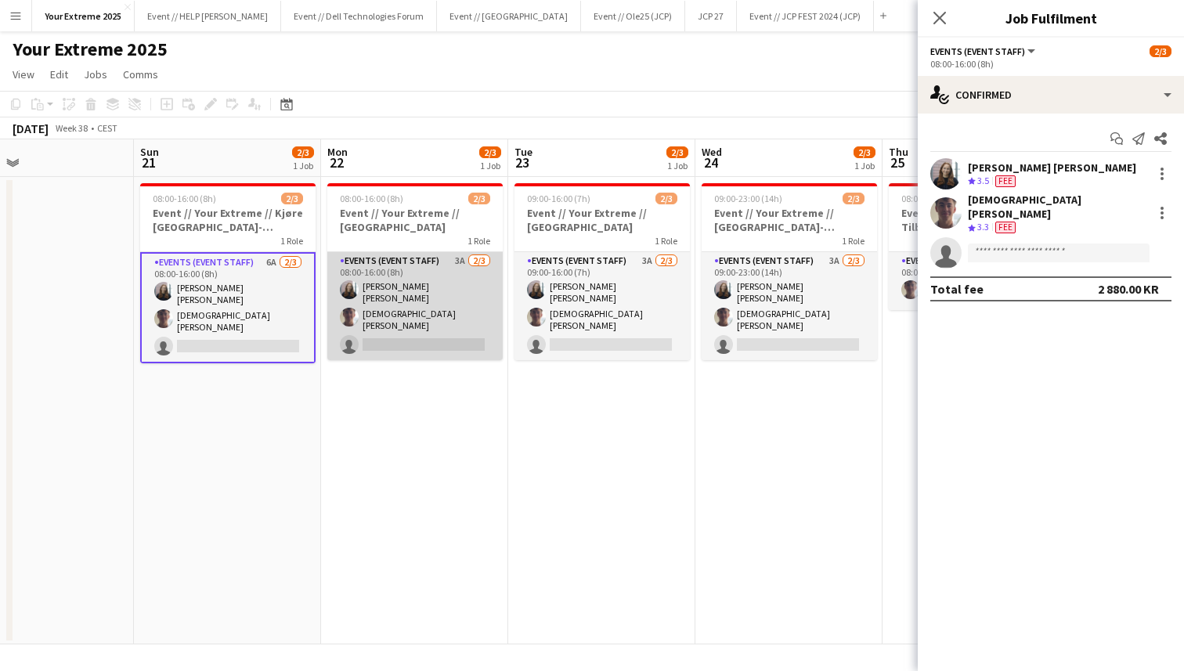
click at [431, 290] on app-card-role "Events (Event Staff) 3A [DATE] 08:00-16:00 (8h) [PERSON_NAME] [PERSON_NAME] sin…" at bounding box center [414, 306] width 175 height 108
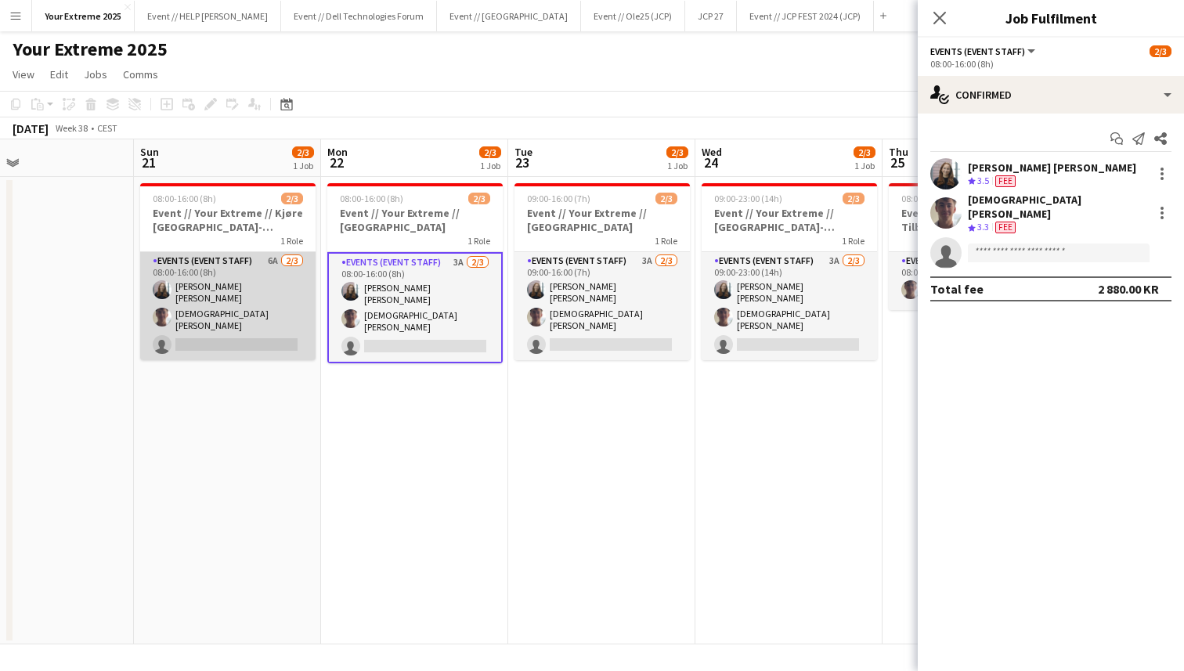
click at [239, 330] on app-card-role "Events (Event Staff) 6A [DATE] 08:00-16:00 (8h) [PERSON_NAME] [PERSON_NAME] sin…" at bounding box center [227, 306] width 175 height 108
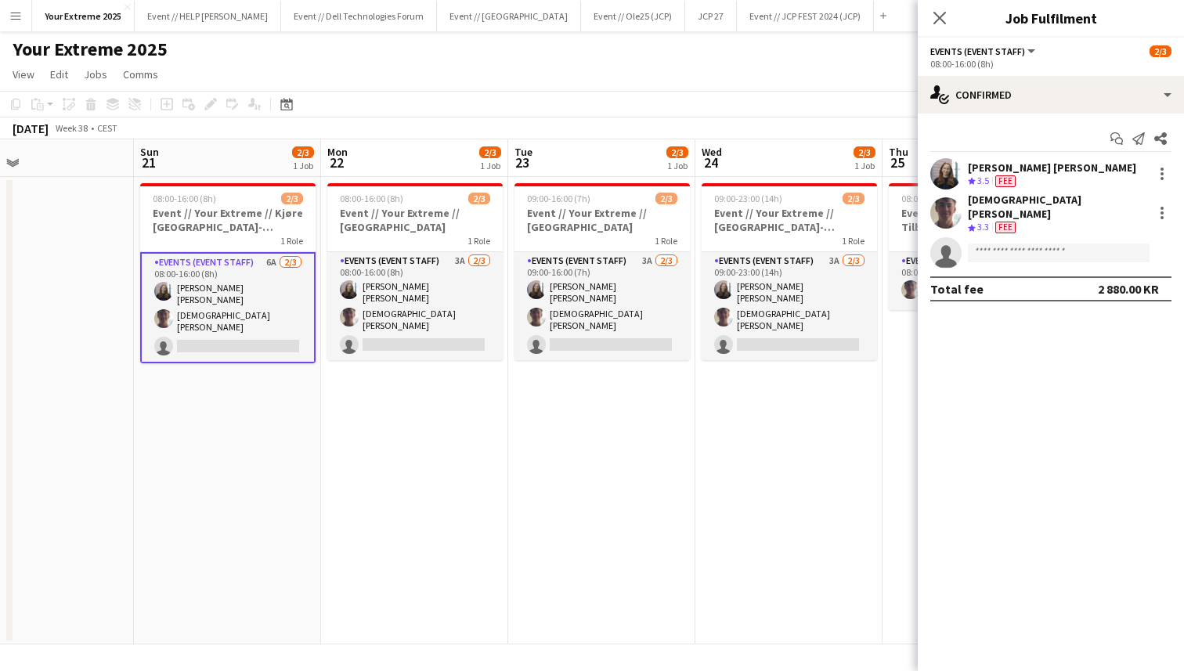
click at [1008, 222] on span "Fee" at bounding box center [1005, 228] width 20 height 12
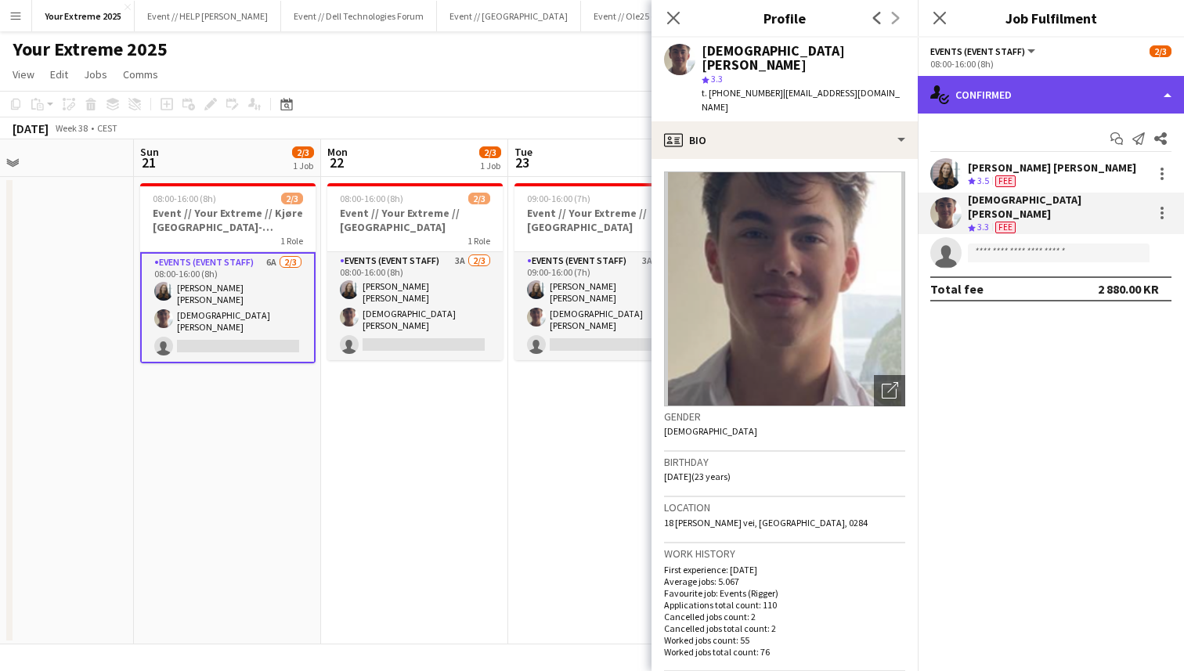
click at [1116, 97] on div "single-neutral-actions-check-2 Confirmed" at bounding box center [1051, 95] width 266 height 38
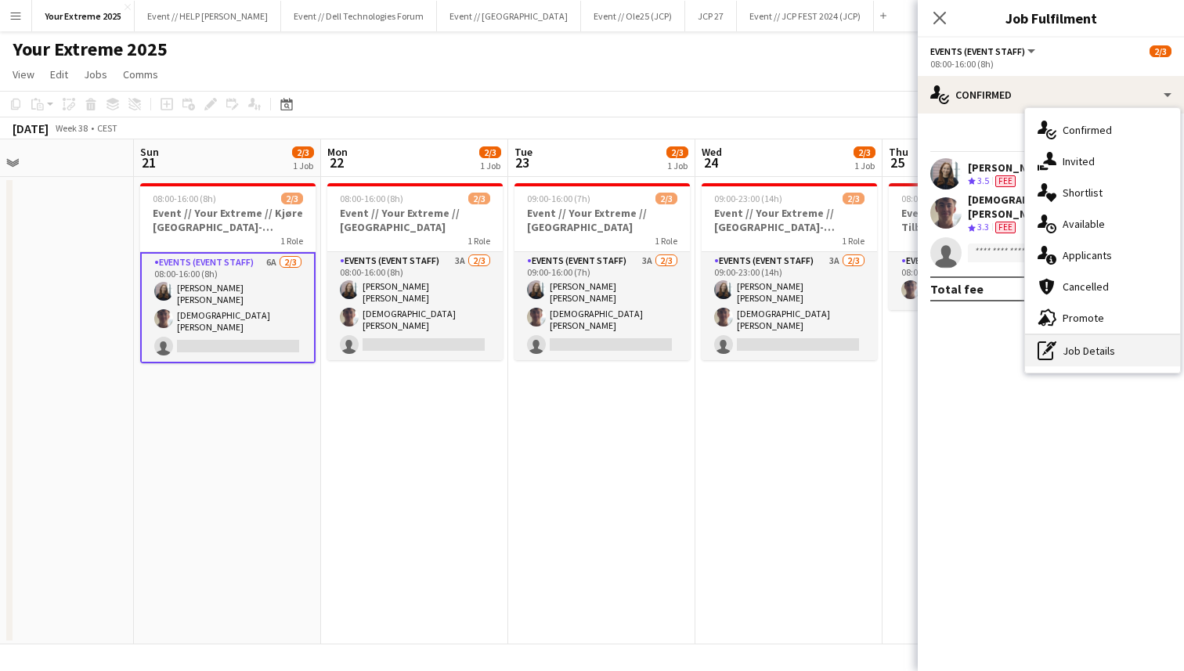
click at [1083, 355] on div "pen-write Job Details" at bounding box center [1102, 350] width 155 height 31
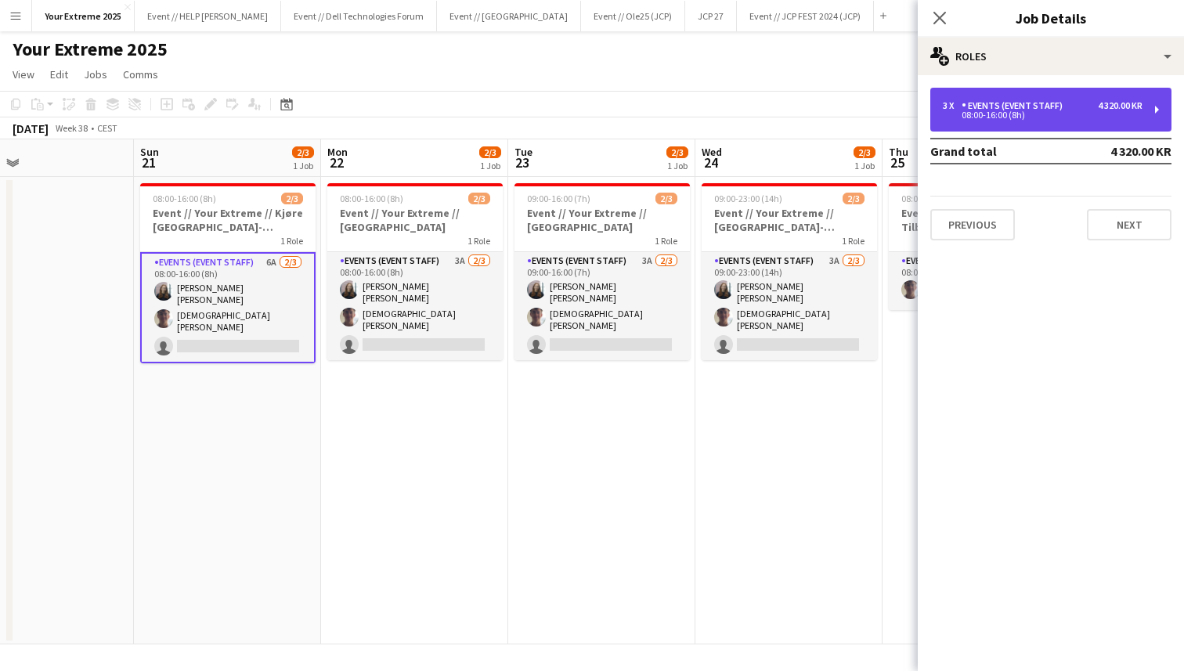
click at [1066, 110] on div "3 x Events (Event Staff) 4 320.00 KR" at bounding box center [1043, 105] width 200 height 11
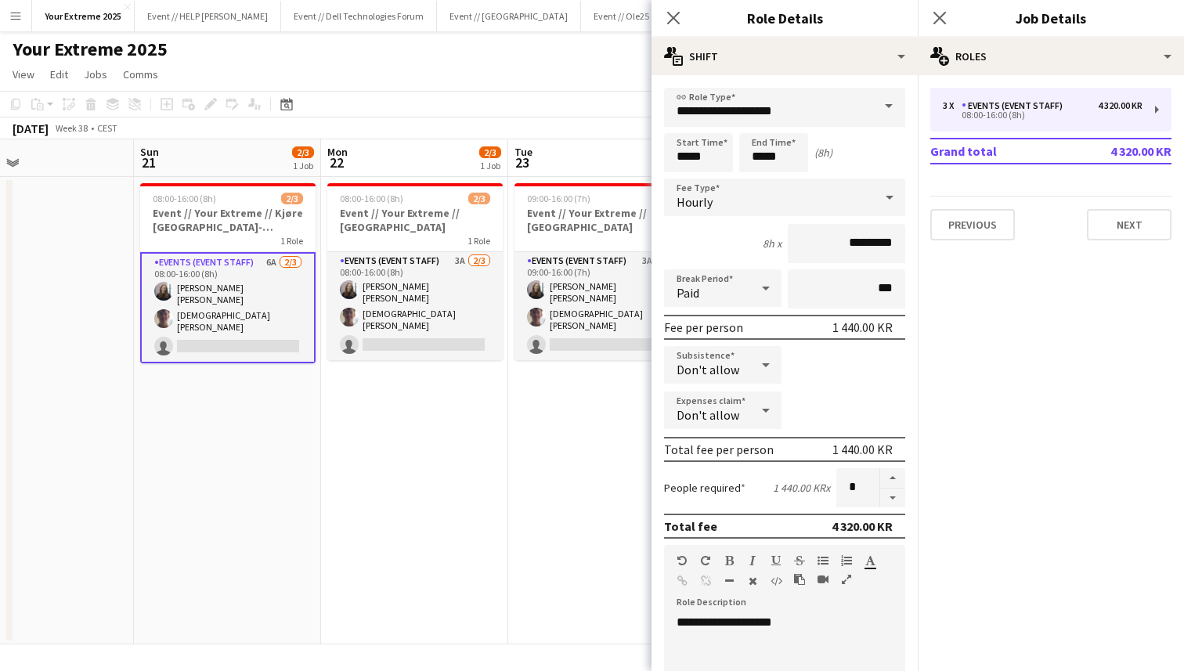
click at [262, 346] on app-card-role "Events (Event Staff) 6A [DATE] 08:00-16:00 (8h) [PERSON_NAME] [PERSON_NAME] sin…" at bounding box center [227, 307] width 175 height 111
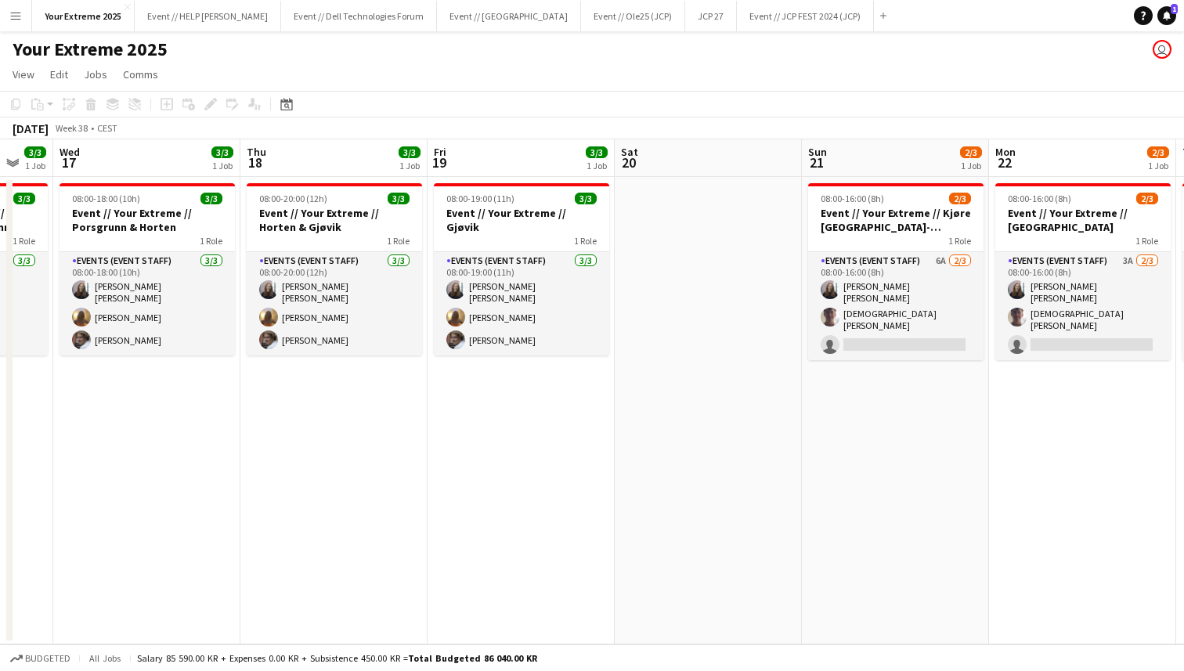
scroll to position [0, 318]
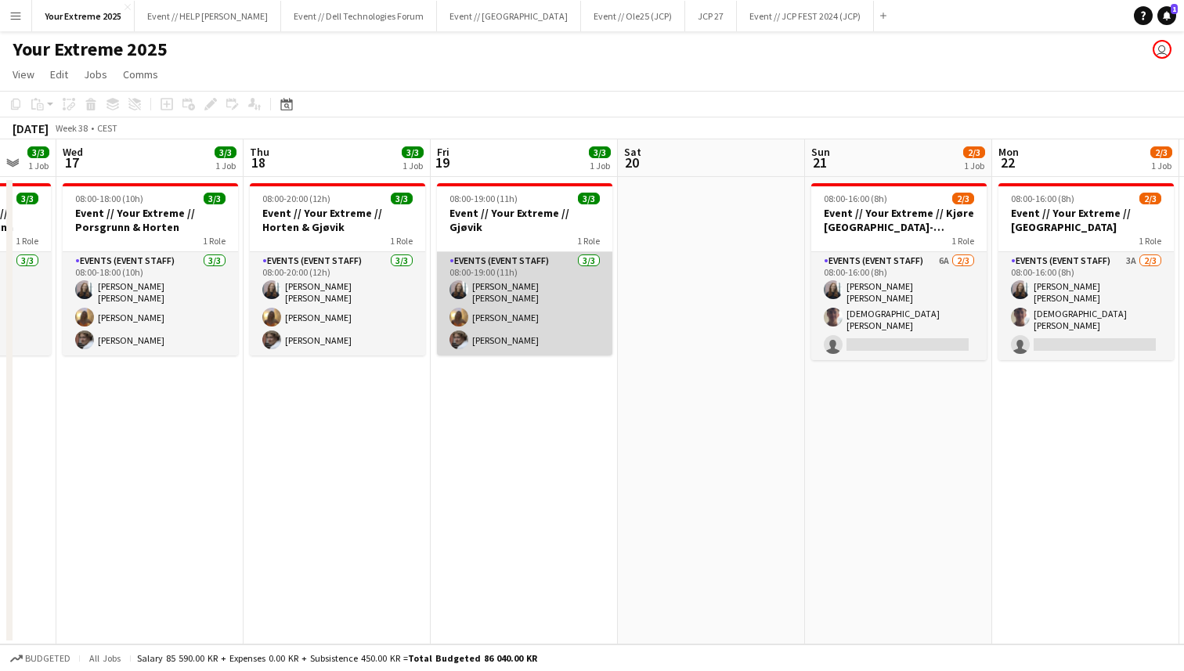
click at [509, 294] on app-card-role "Events (Event Staff) [DATE] 08:00-19:00 (11h) [PERSON_NAME] [PERSON_NAME] [PERS…" at bounding box center [524, 303] width 175 height 103
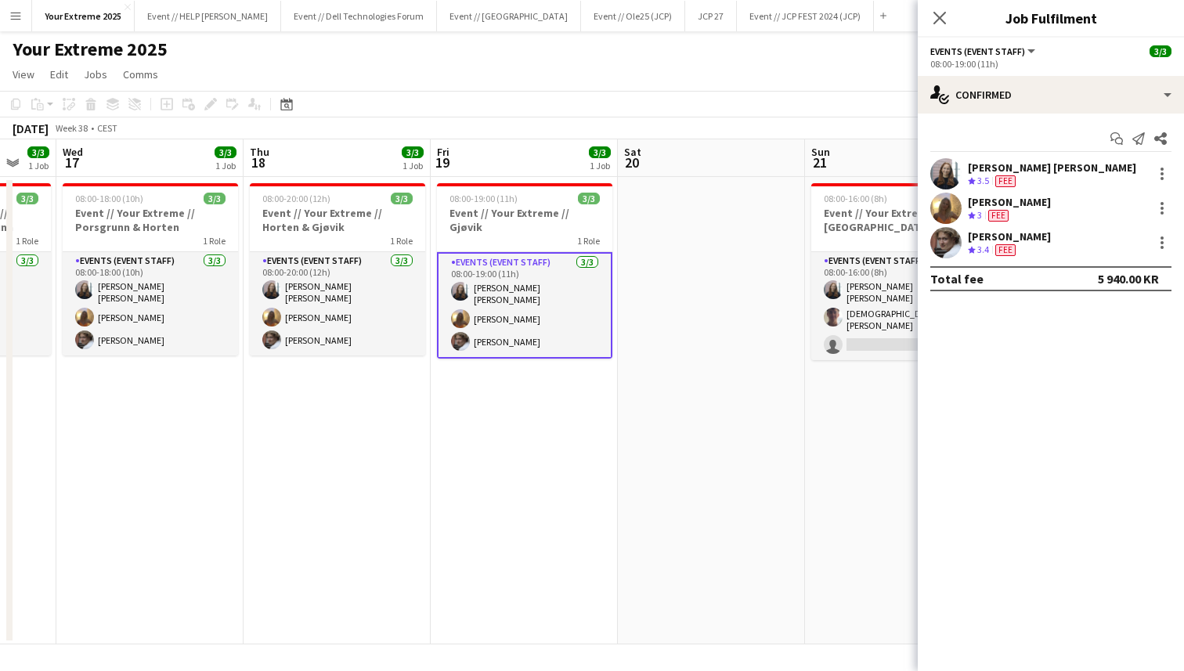
click at [681, 373] on app-date-cell at bounding box center [711, 410] width 187 height 467
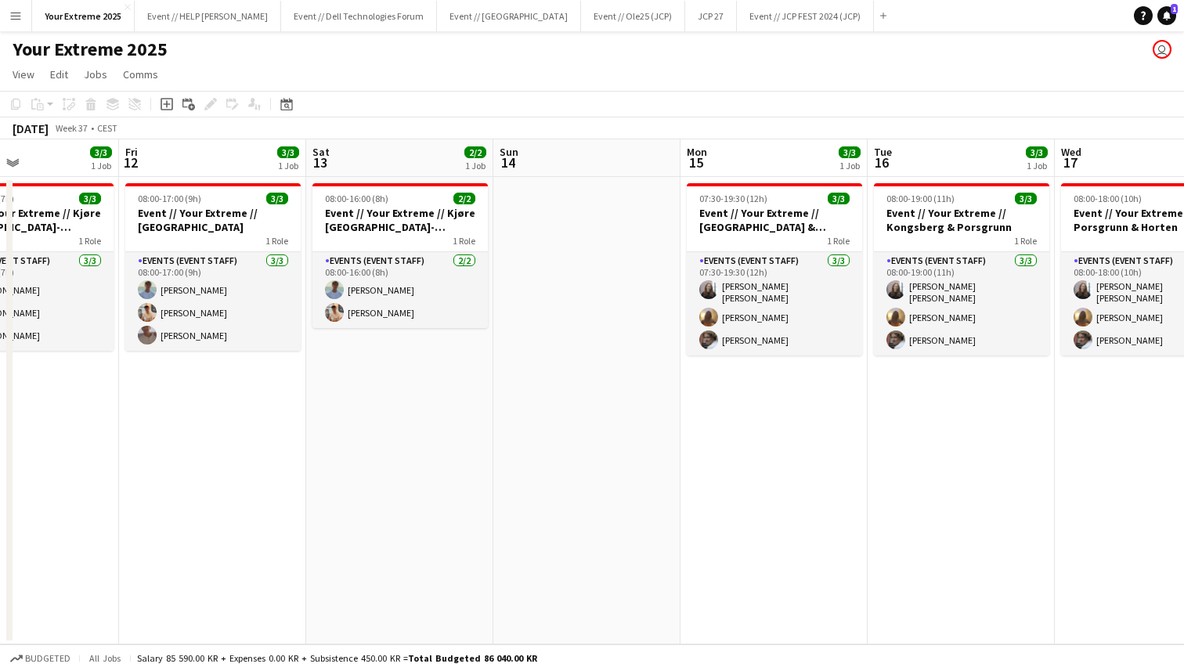
scroll to position [0, 400]
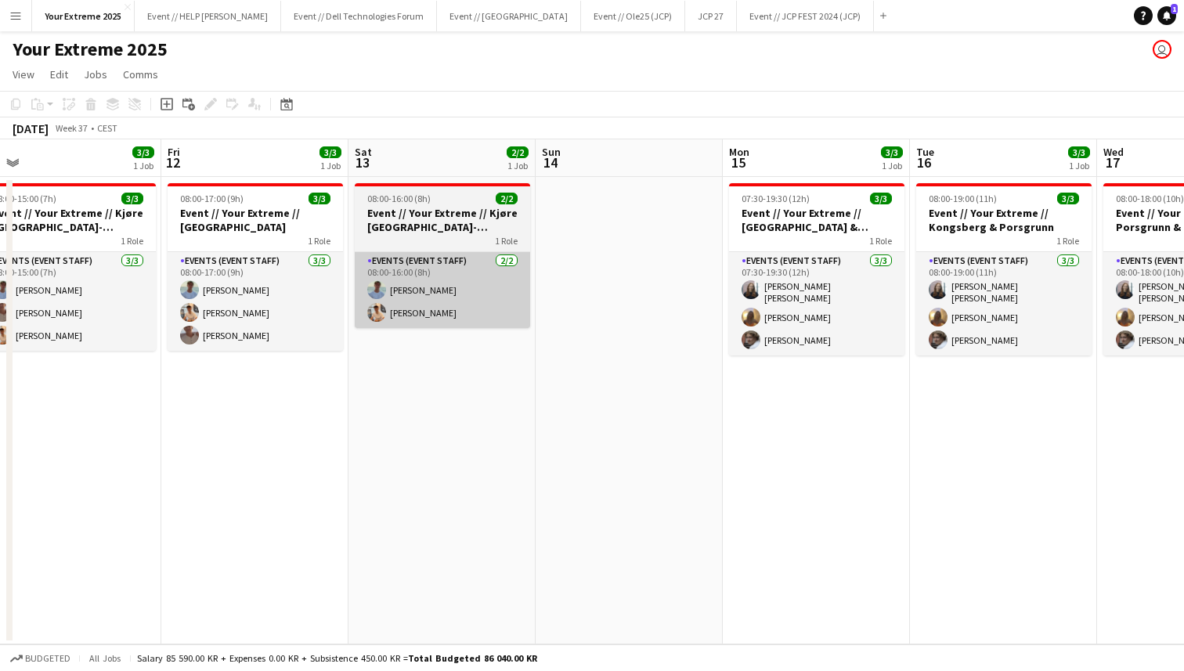
click at [406, 305] on app-card-role "Events (Event Staff) [DATE] 08:00-16:00 (8h) [PERSON_NAME] [PERSON_NAME]" at bounding box center [442, 290] width 175 height 76
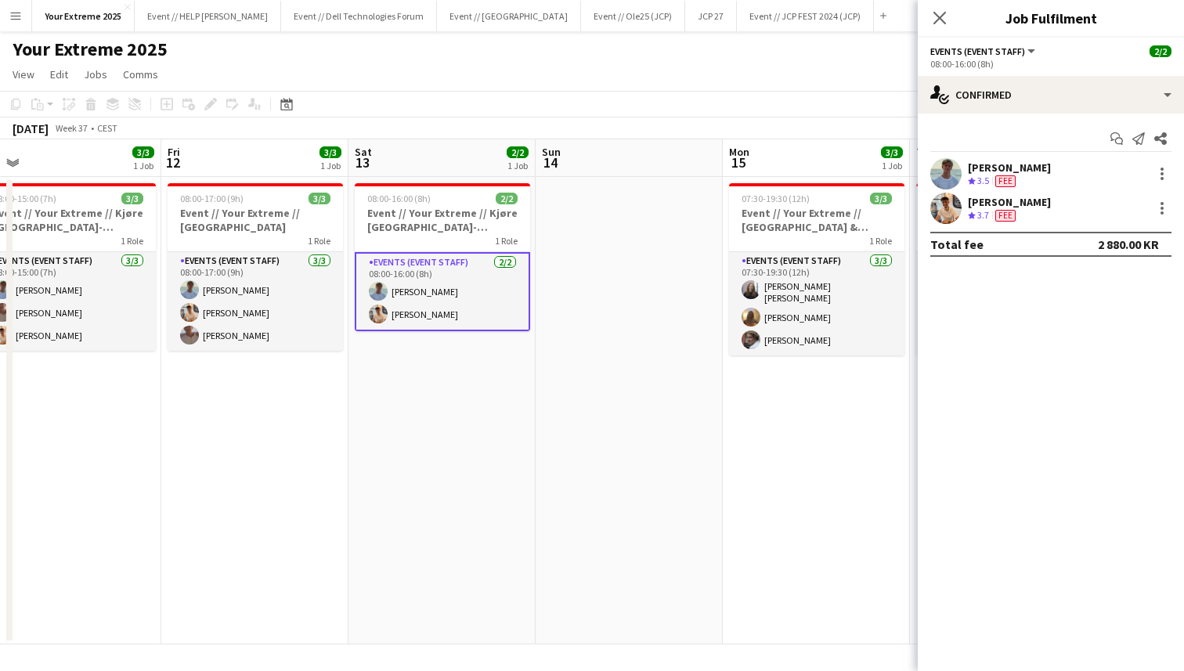
click at [639, 390] on app-date-cell at bounding box center [629, 410] width 187 height 467
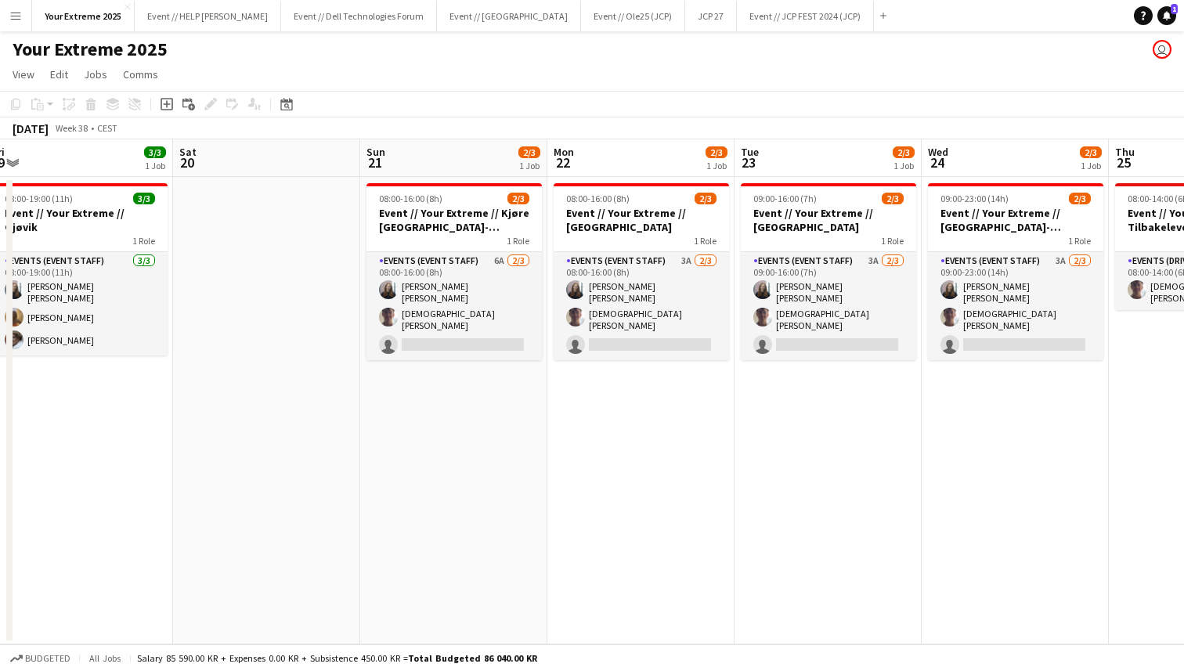
scroll to position [0, 404]
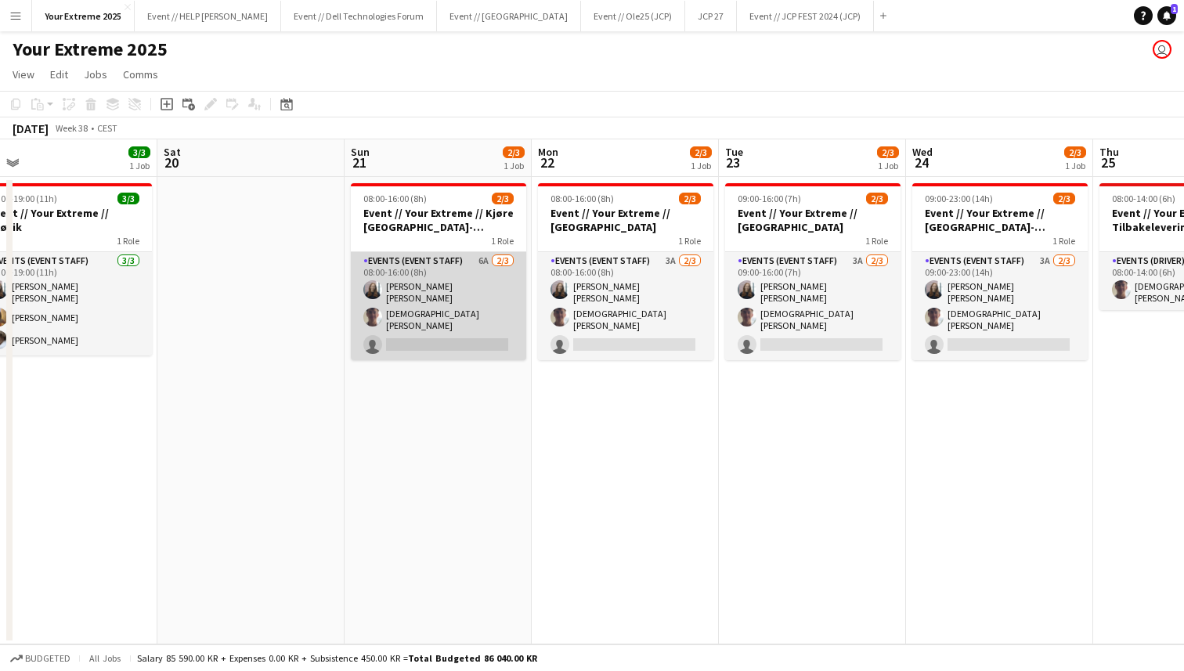
click at [441, 330] on app-card-role "Events (Event Staff) 6A [DATE] 08:00-16:00 (8h) [PERSON_NAME] [PERSON_NAME] sin…" at bounding box center [438, 306] width 175 height 108
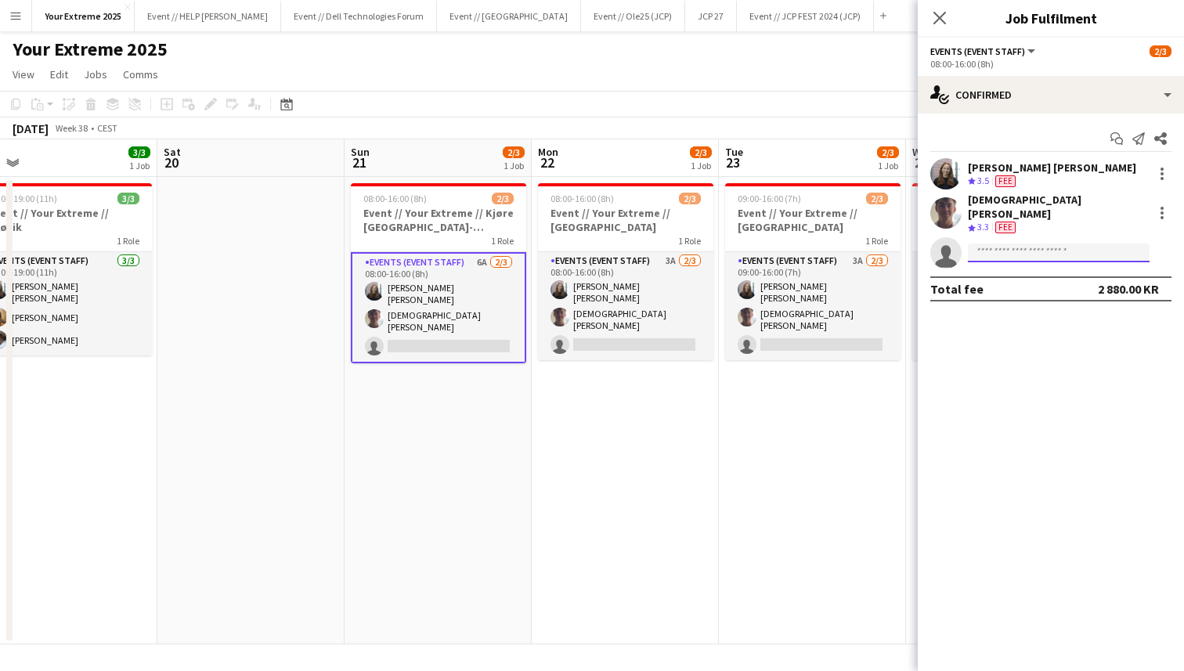
click at [1042, 245] on input at bounding box center [1059, 252] width 182 height 19
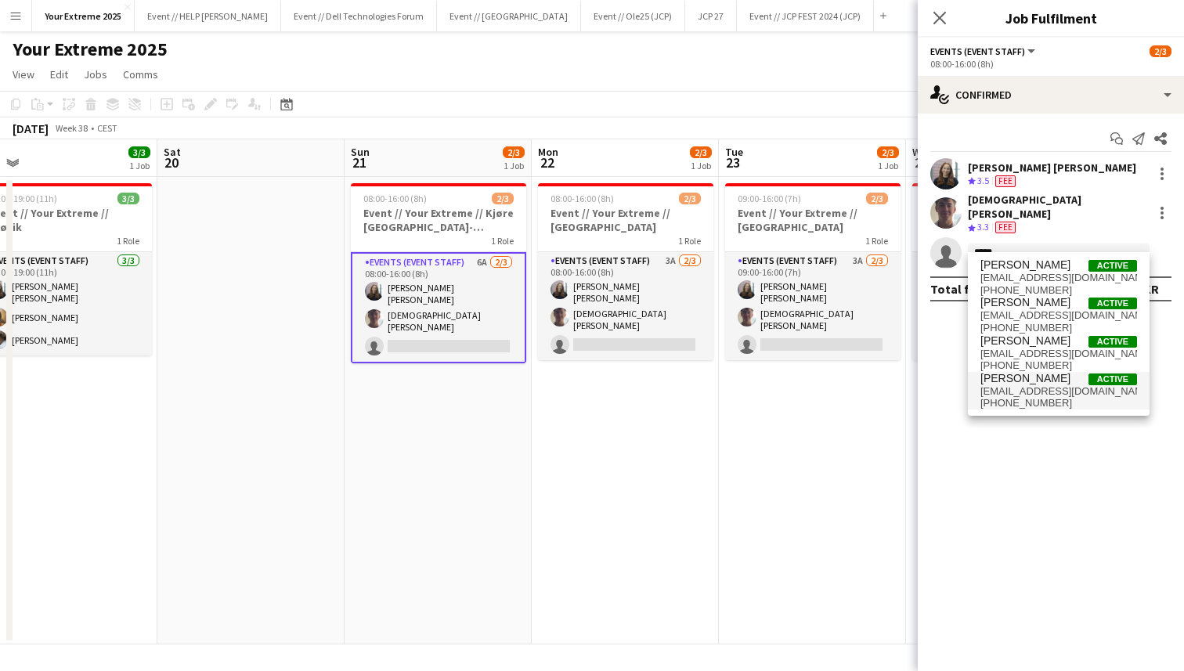
type input "*****"
click at [1013, 393] on span "[EMAIL_ADDRESS][DOMAIN_NAME]" at bounding box center [1058, 391] width 157 height 13
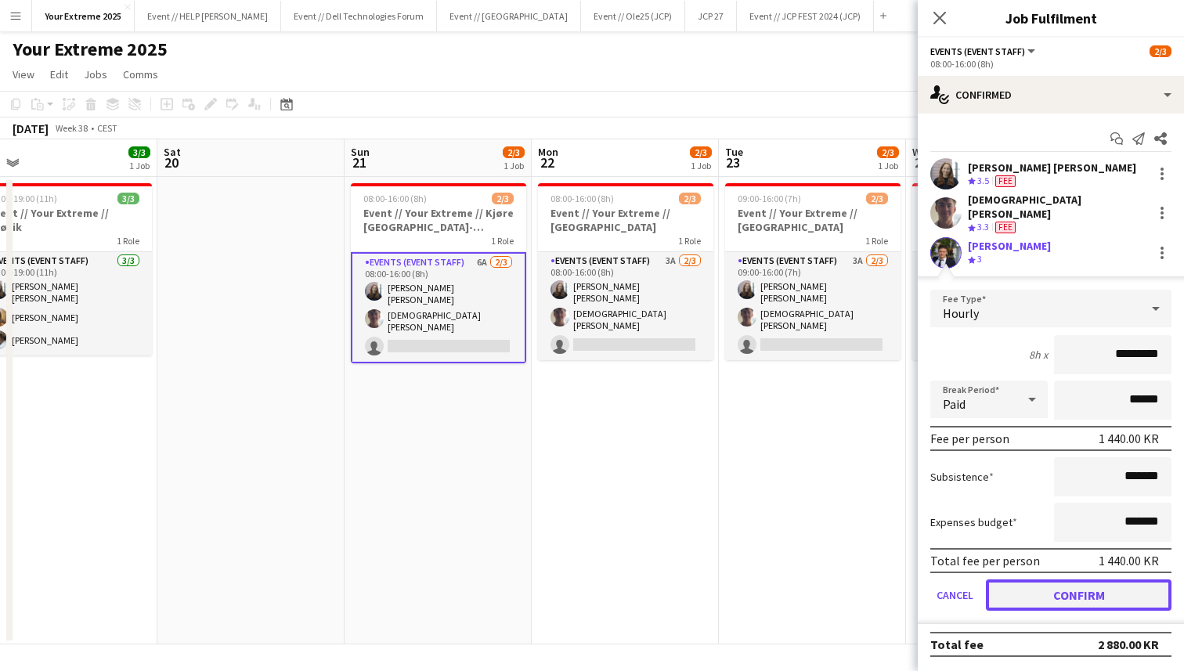
click at [1041, 586] on button "Confirm" at bounding box center [1079, 594] width 186 height 31
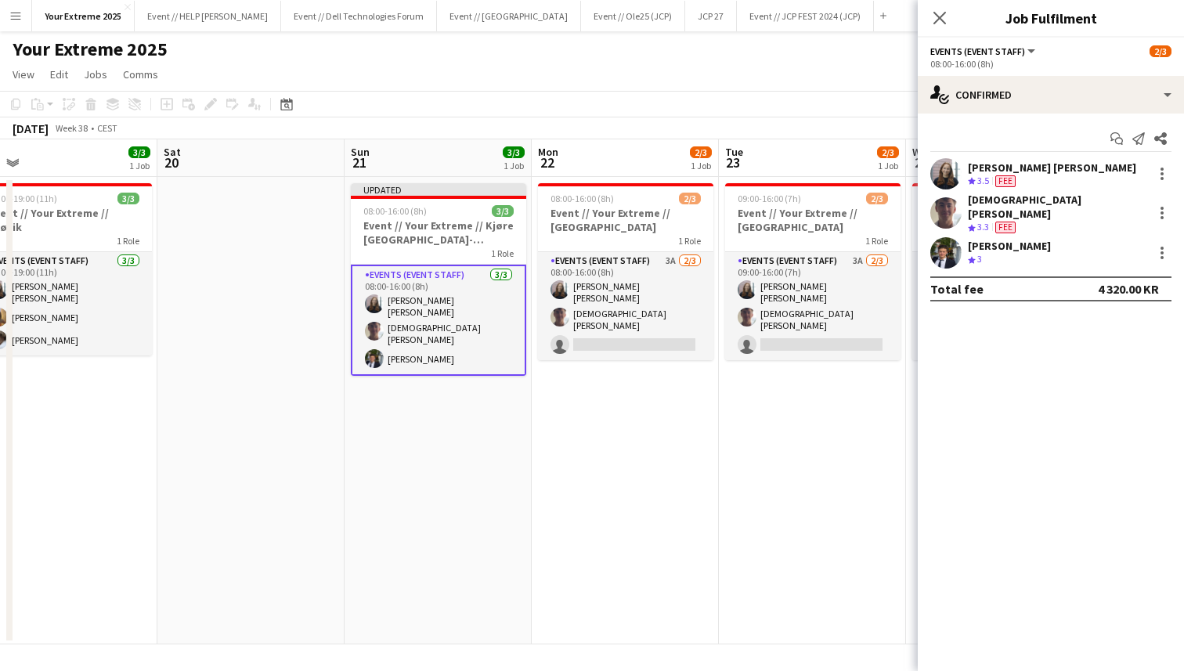
click at [940, 237] on app-user-avatar at bounding box center [945, 252] width 31 height 31
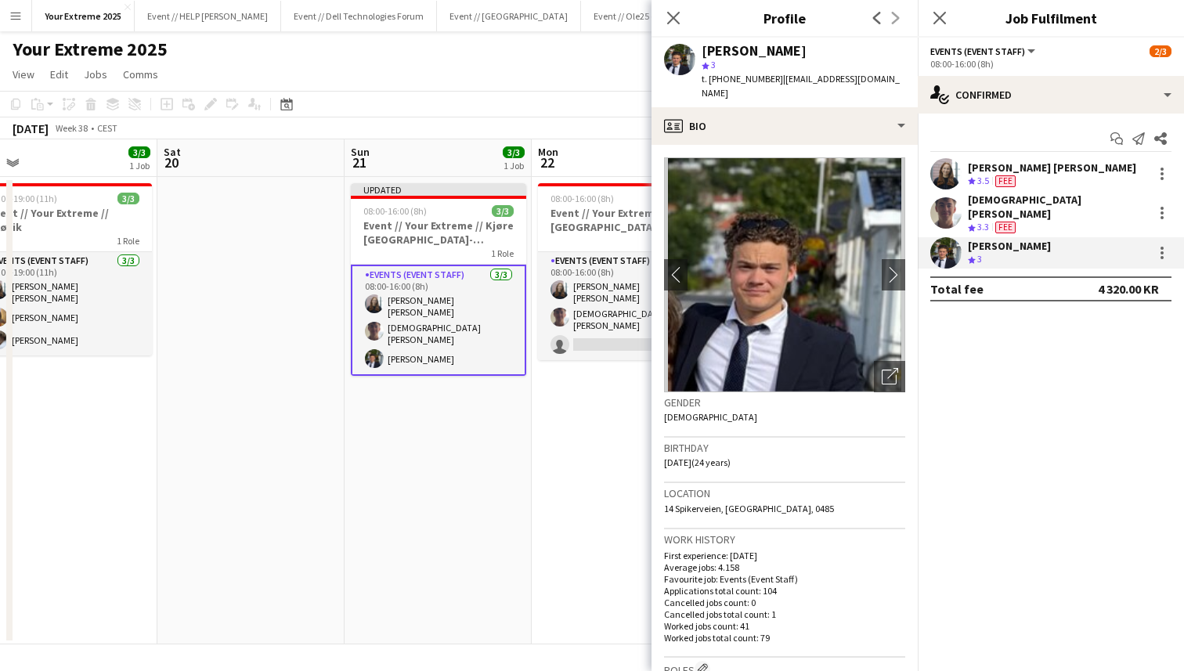
click at [537, 474] on app-date-cell "08:00-16:00 (8h) 2/3 Event // Your Extreme // Trondheim 1 Role Events (Event St…" at bounding box center [625, 410] width 187 height 467
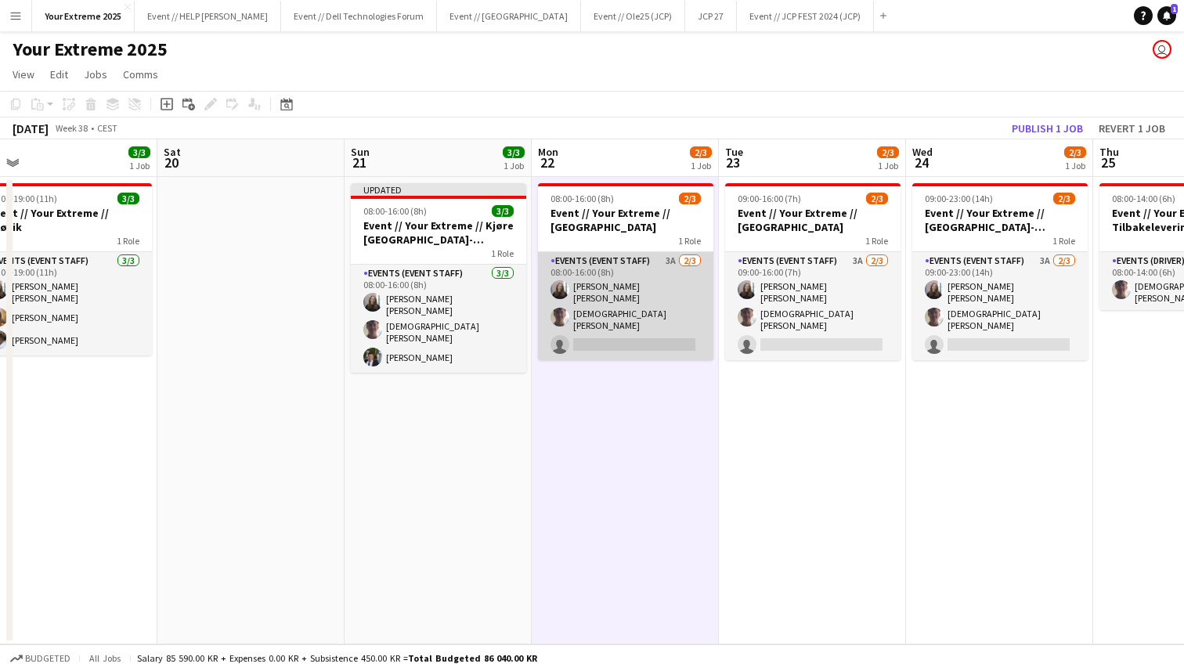
click at [603, 335] on app-card-role "Events (Event Staff) 3A [DATE] 08:00-16:00 (8h) [PERSON_NAME] [PERSON_NAME] sin…" at bounding box center [625, 306] width 175 height 108
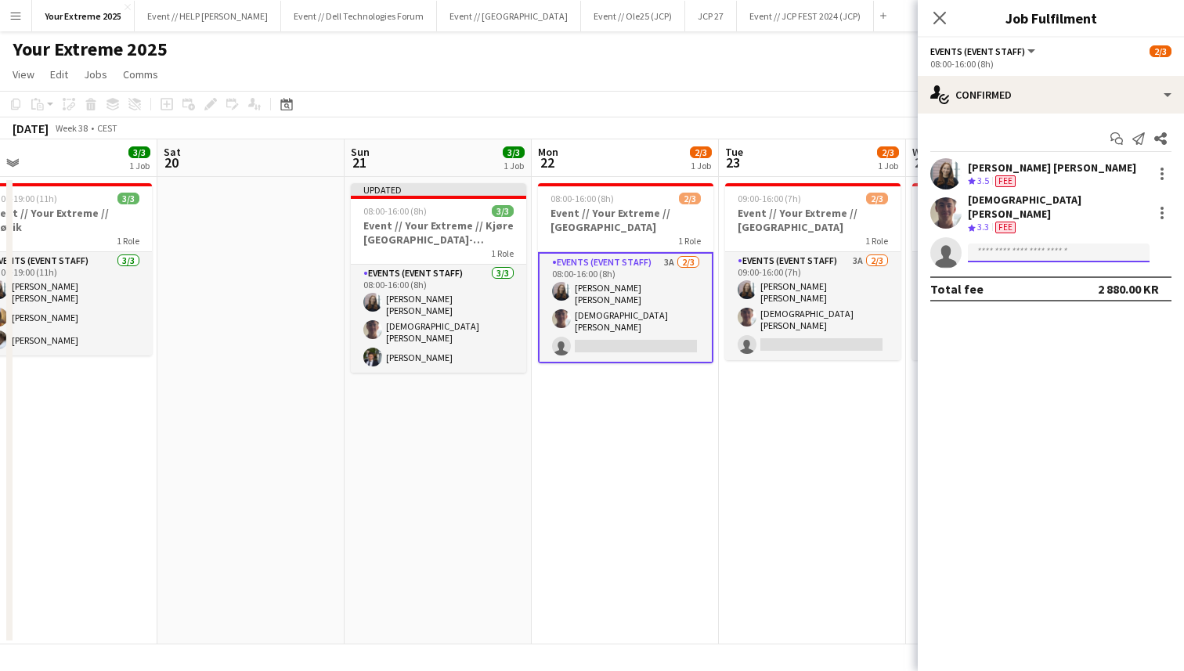
click at [990, 244] on input at bounding box center [1059, 252] width 182 height 19
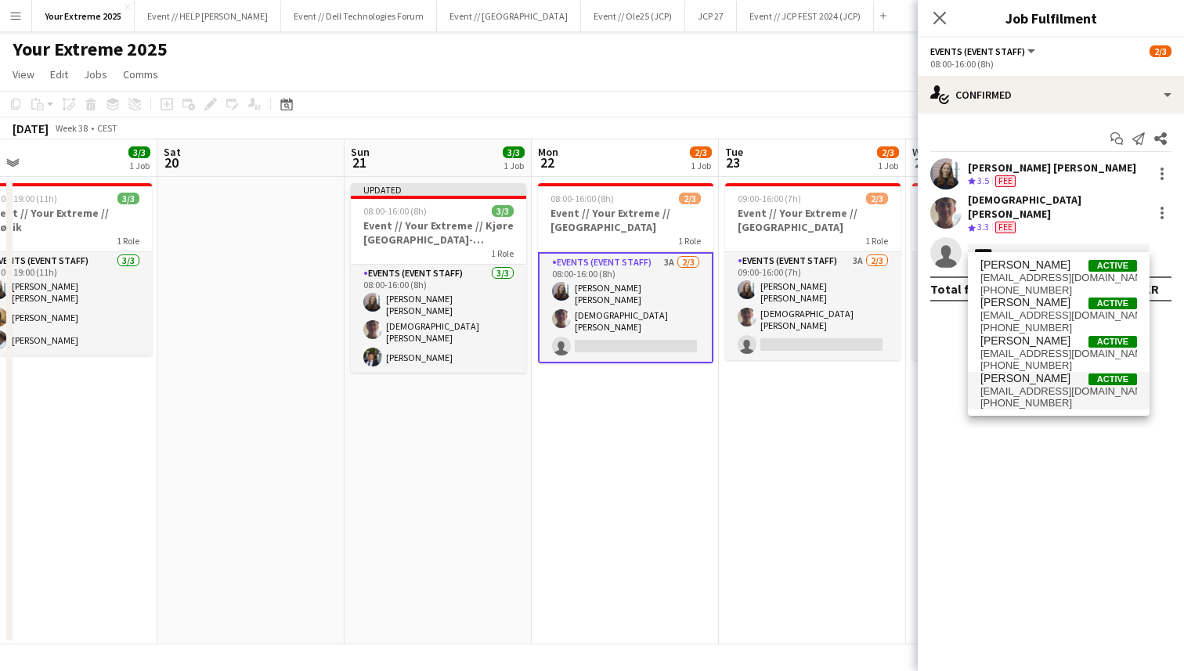
type input "*****"
click at [1023, 389] on span "[EMAIL_ADDRESS][DOMAIN_NAME]" at bounding box center [1058, 391] width 157 height 13
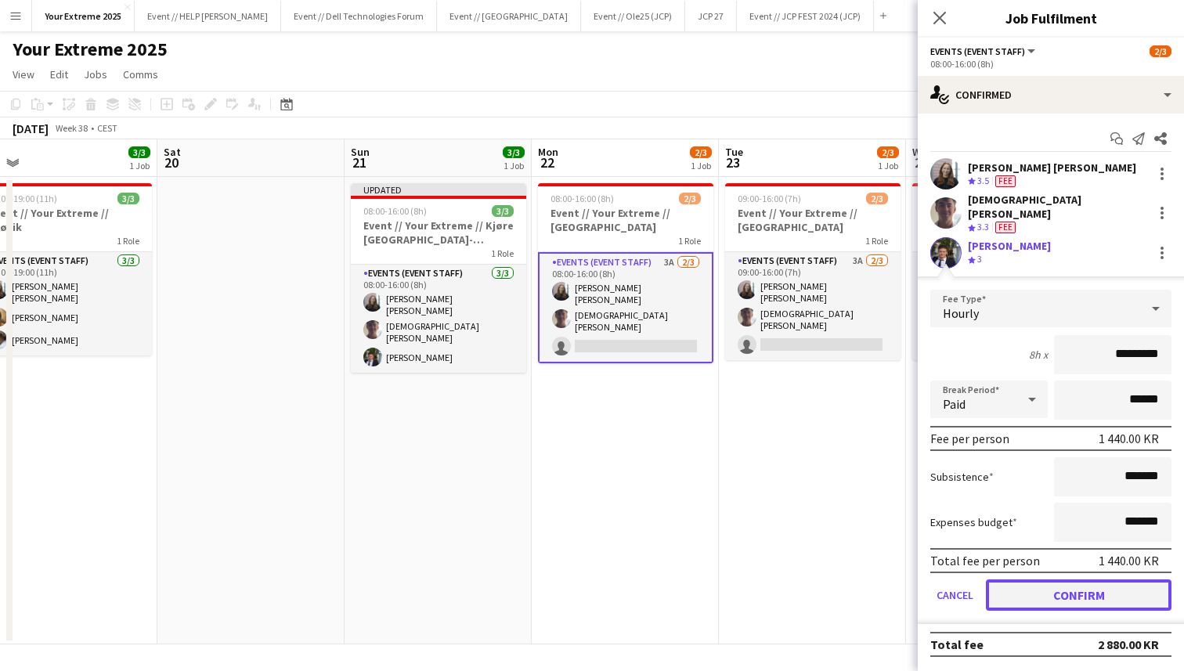
click at [1106, 584] on button "Confirm" at bounding box center [1079, 594] width 186 height 31
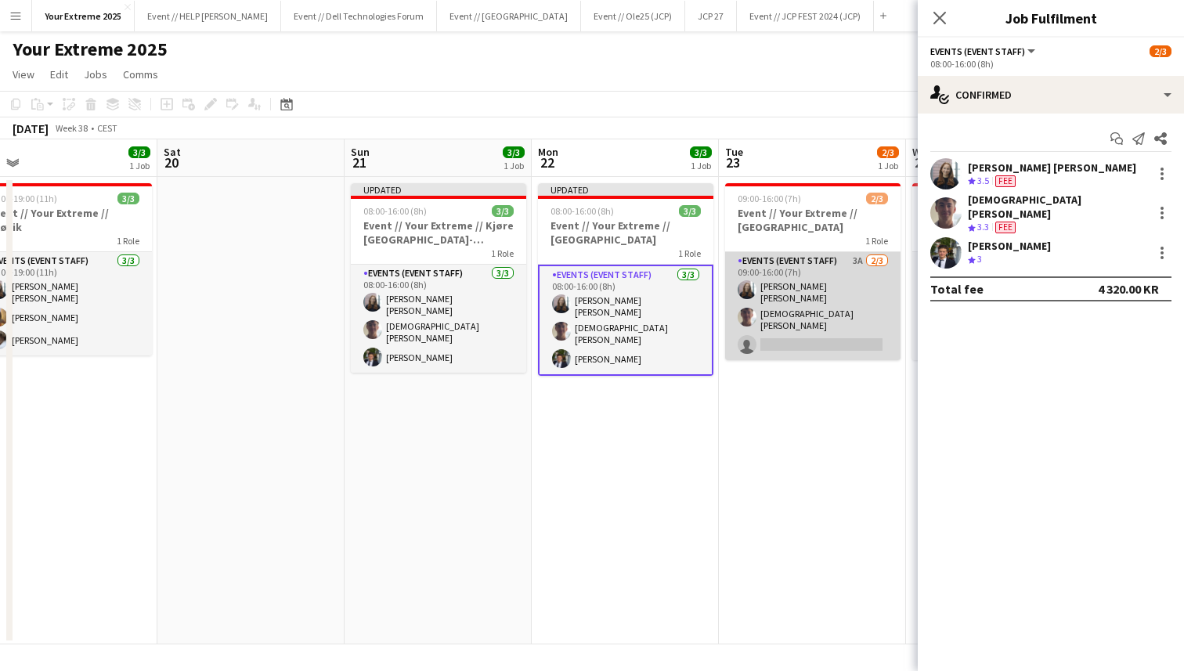
click at [824, 323] on app-card-role "Events (Event Staff) 3A [DATE] 09:00-16:00 (7h) [PERSON_NAME] [PERSON_NAME] sin…" at bounding box center [812, 306] width 175 height 108
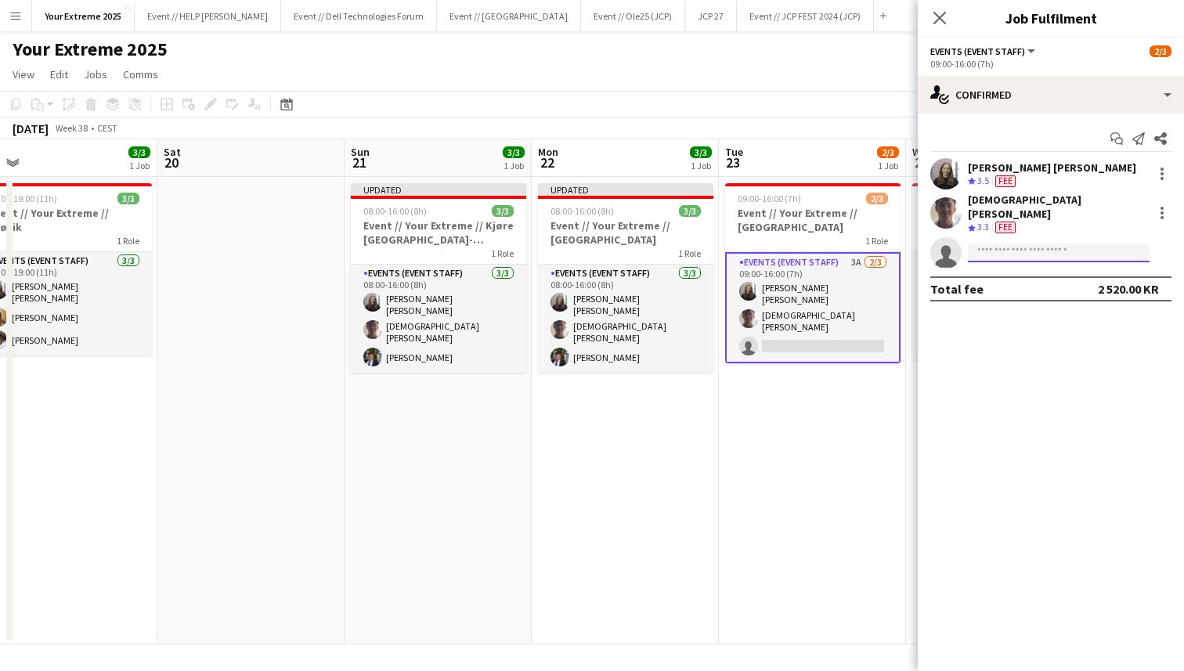
click at [1003, 243] on input at bounding box center [1059, 252] width 182 height 19
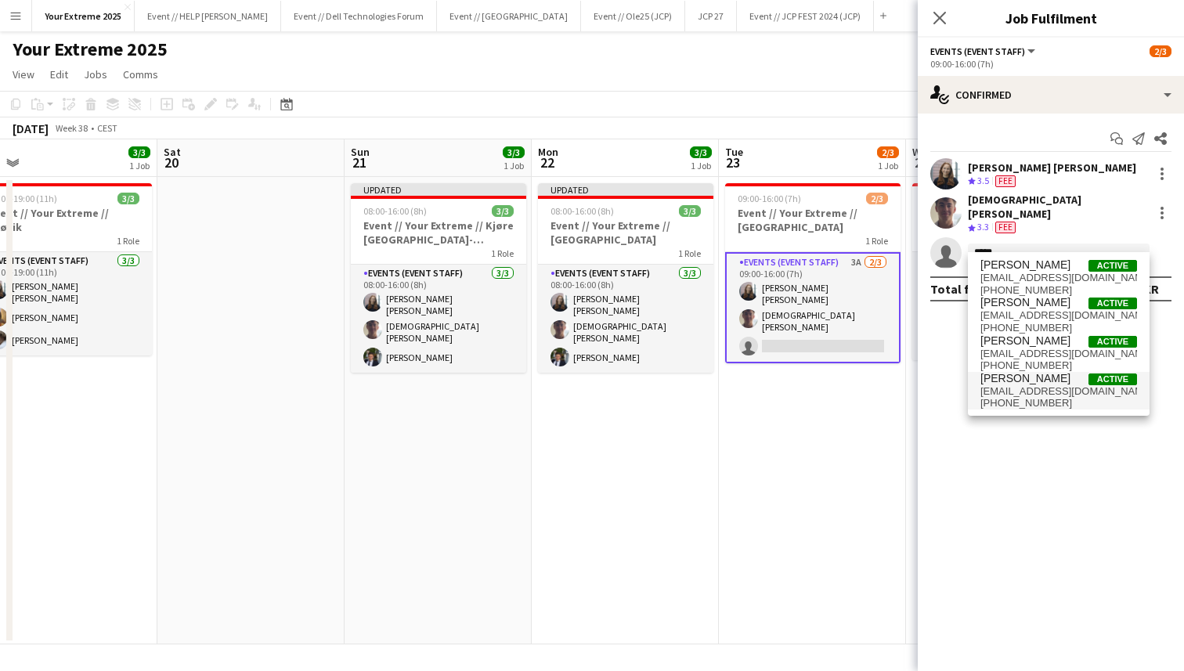
type input "*****"
click at [1024, 398] on span "[PHONE_NUMBER]" at bounding box center [1058, 403] width 157 height 13
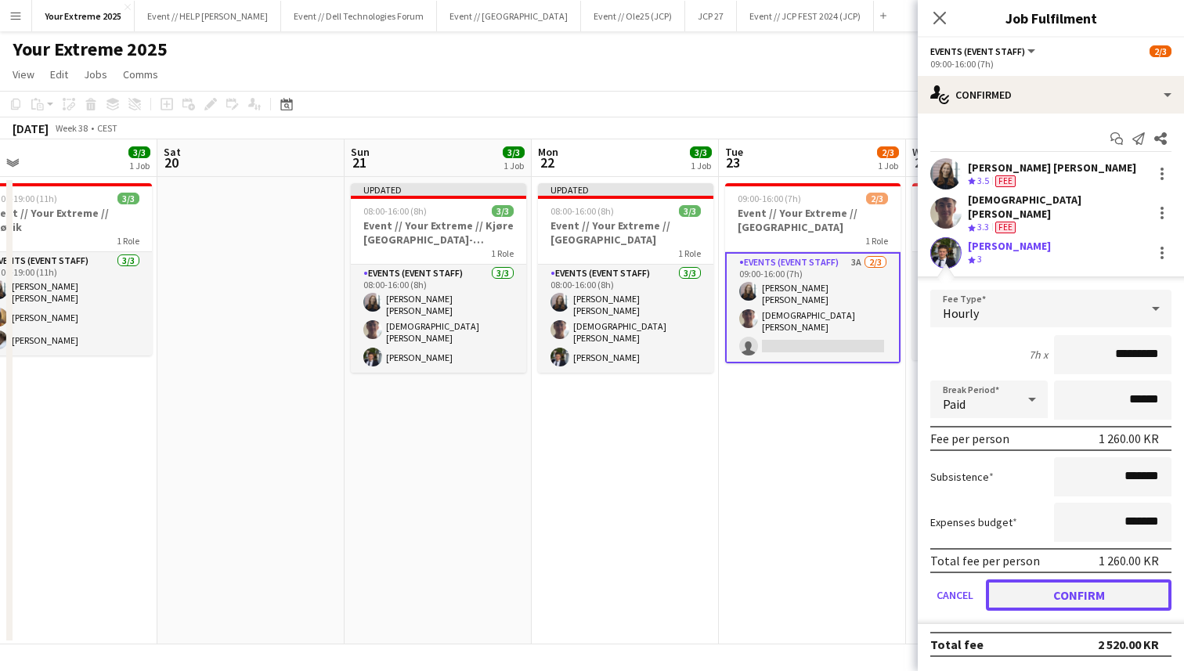
click at [1025, 581] on button "Confirm" at bounding box center [1079, 594] width 186 height 31
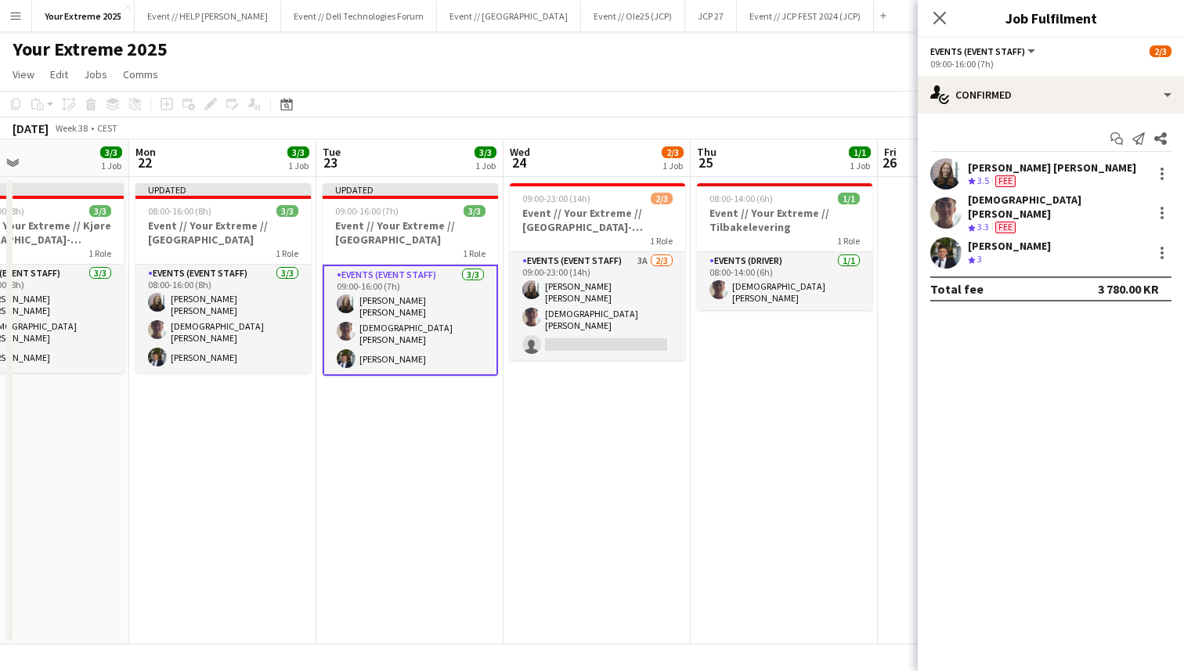
scroll to position [0, 464]
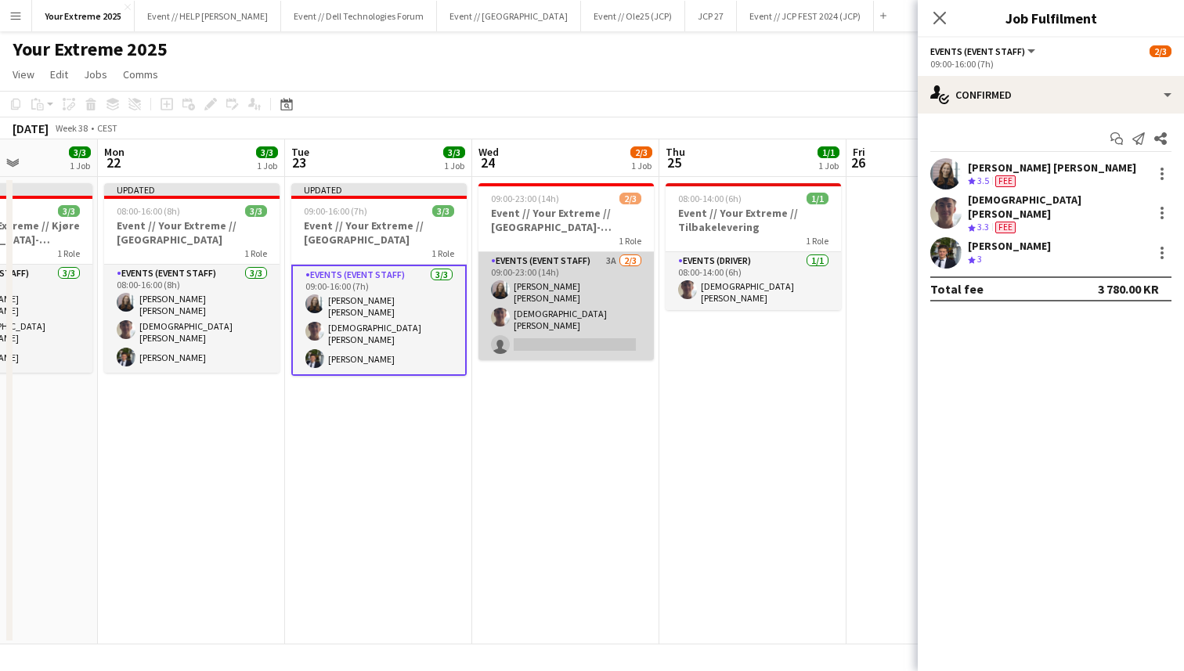
click at [588, 335] on app-card-role "Events (Event Staff) 3A [DATE] 09:00-23:00 (14h) [PERSON_NAME] [PERSON_NAME] si…" at bounding box center [565, 306] width 175 height 108
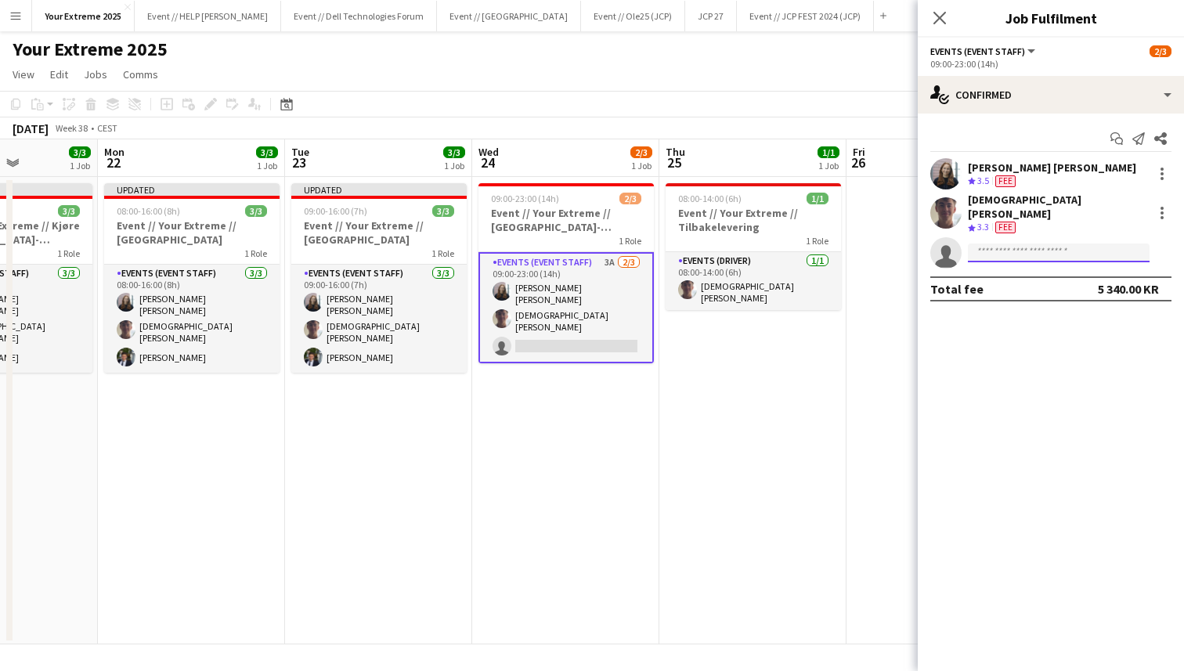
click at [1019, 243] on input at bounding box center [1059, 252] width 182 height 19
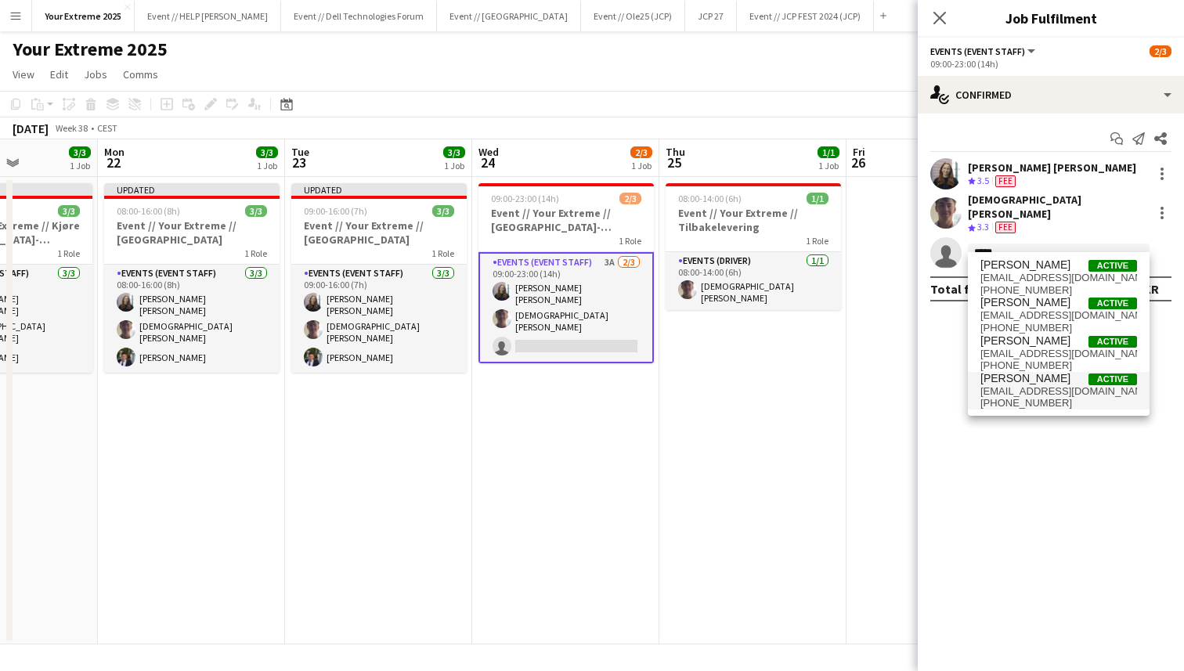
type input "*****"
click at [1024, 391] on span "[EMAIL_ADDRESS][DOMAIN_NAME]" at bounding box center [1058, 391] width 157 height 13
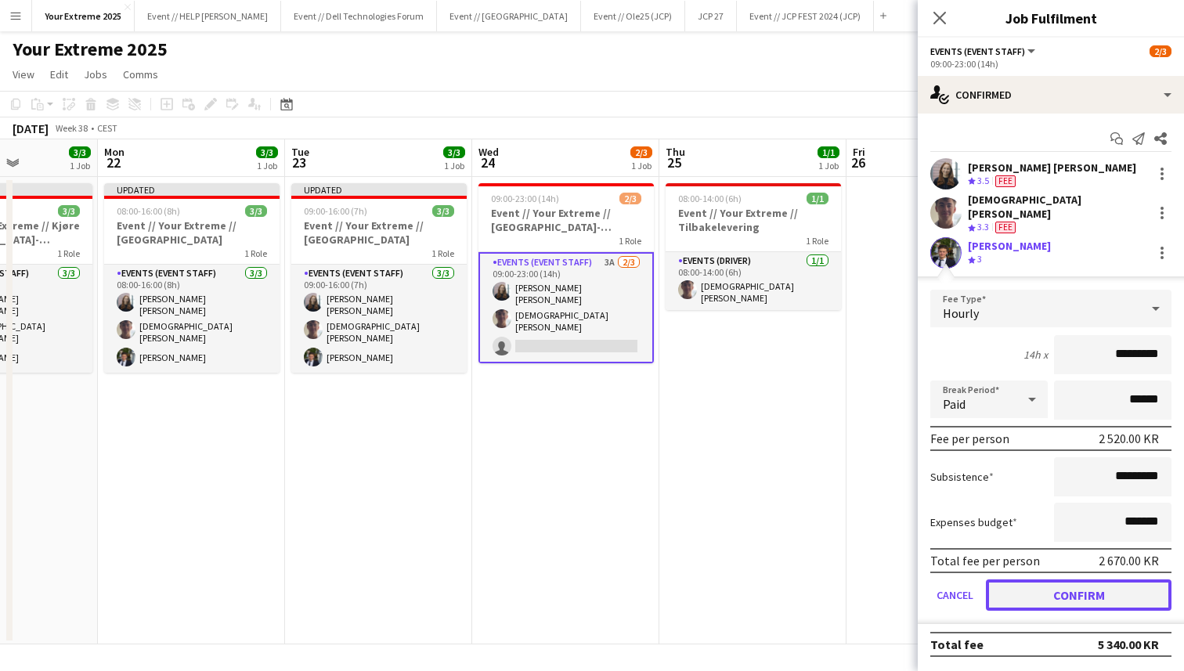
click at [1043, 583] on button "Confirm" at bounding box center [1079, 594] width 186 height 31
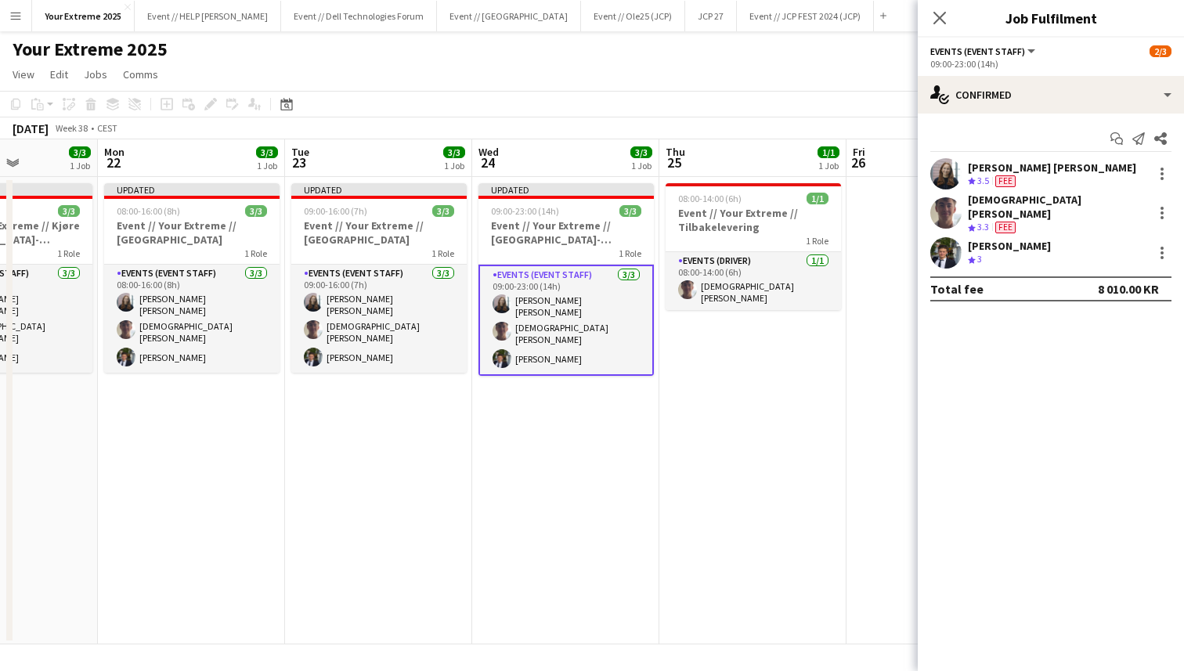
click at [748, 430] on app-date-cell "08:00-14:00 (6h) 1/1 Event // Your Extreme // Tilbakelevering 1 Role Events (Dr…" at bounding box center [752, 410] width 187 height 467
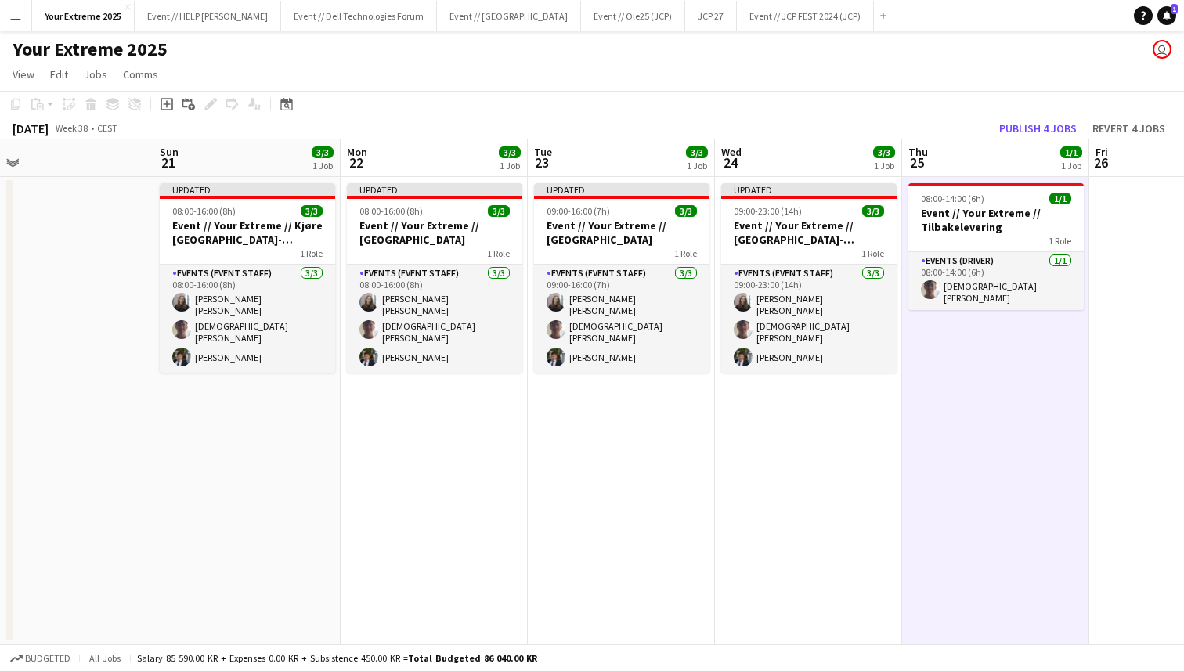
scroll to position [0, 438]
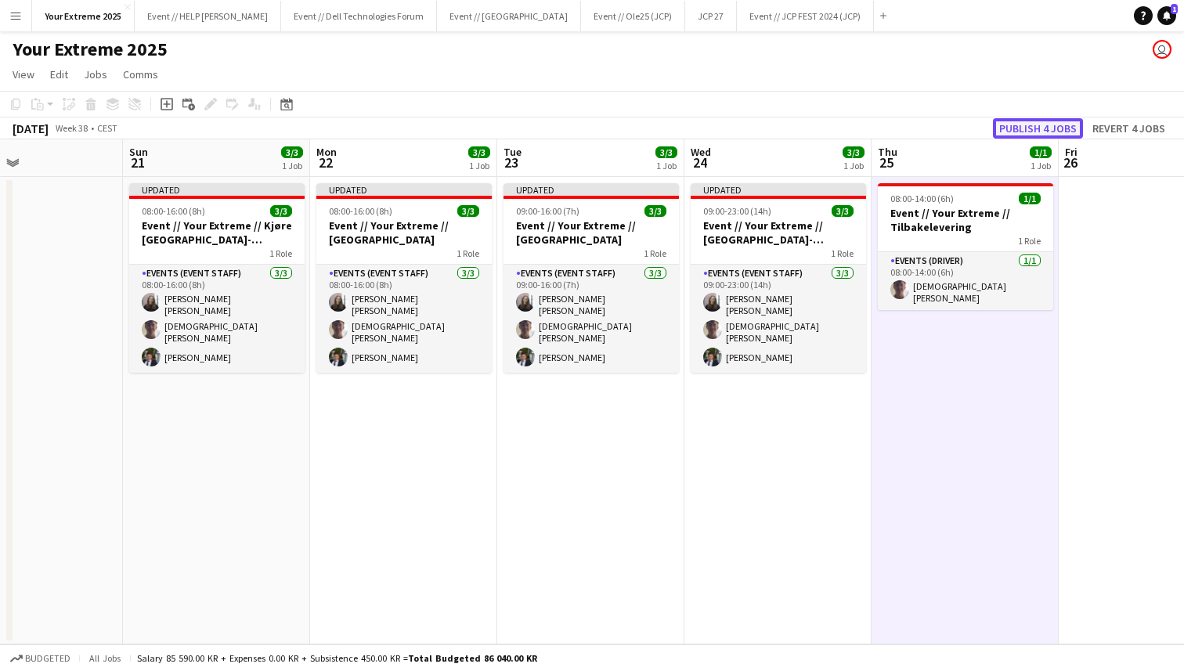
click at [1033, 126] on button "Publish 4 jobs" at bounding box center [1038, 128] width 90 height 20
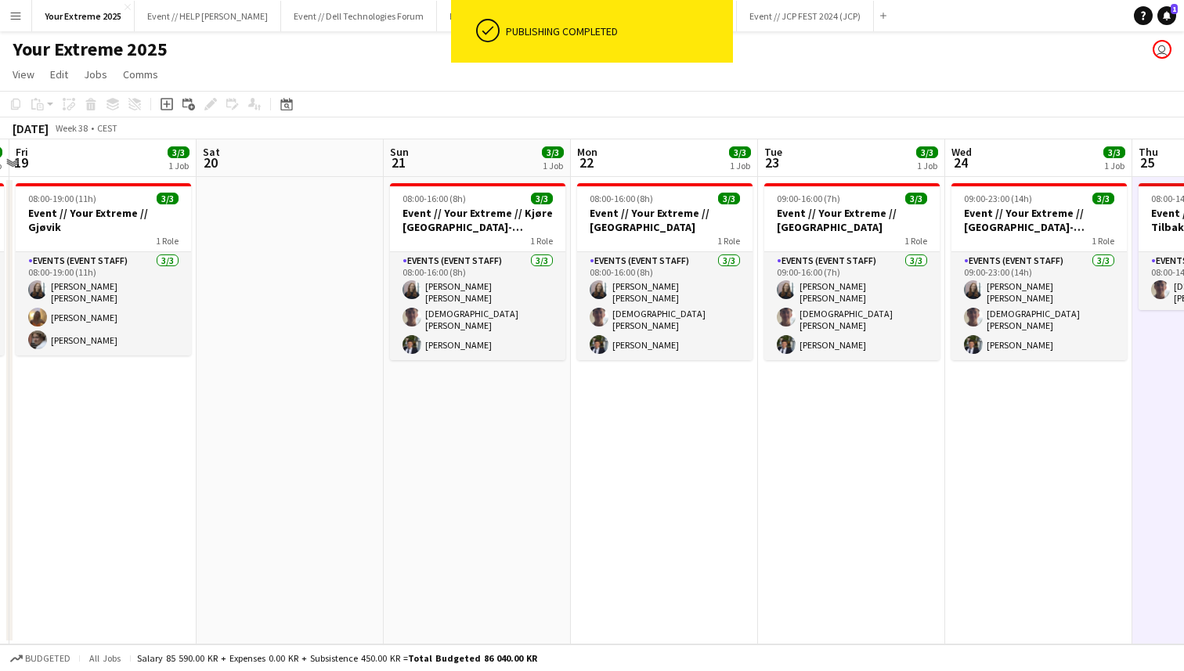
scroll to position [0, 495]
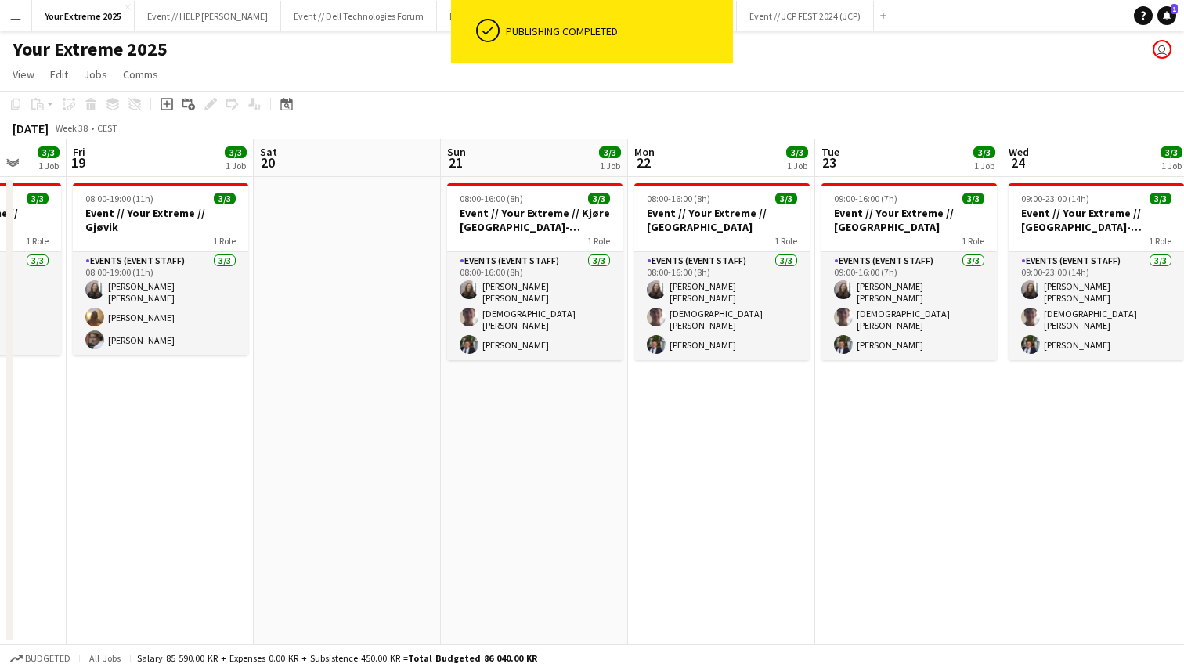
click at [325, 444] on app-date-cell at bounding box center [347, 410] width 187 height 467
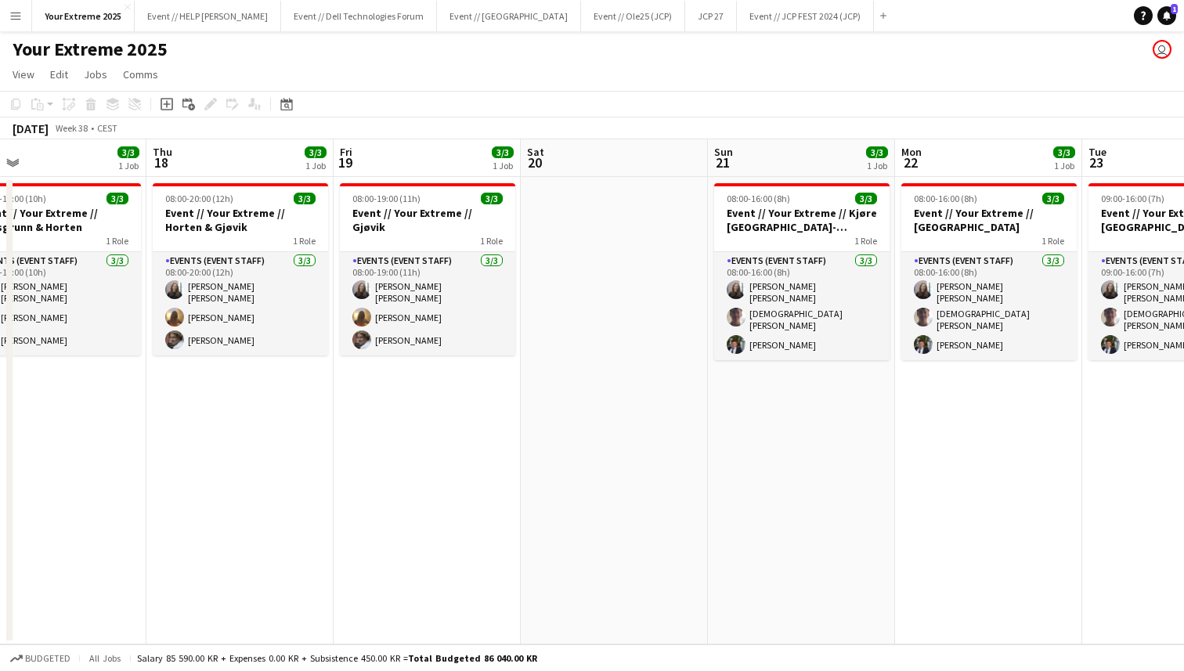
scroll to position [0, 414]
